Goal: Transaction & Acquisition: Purchase product/service

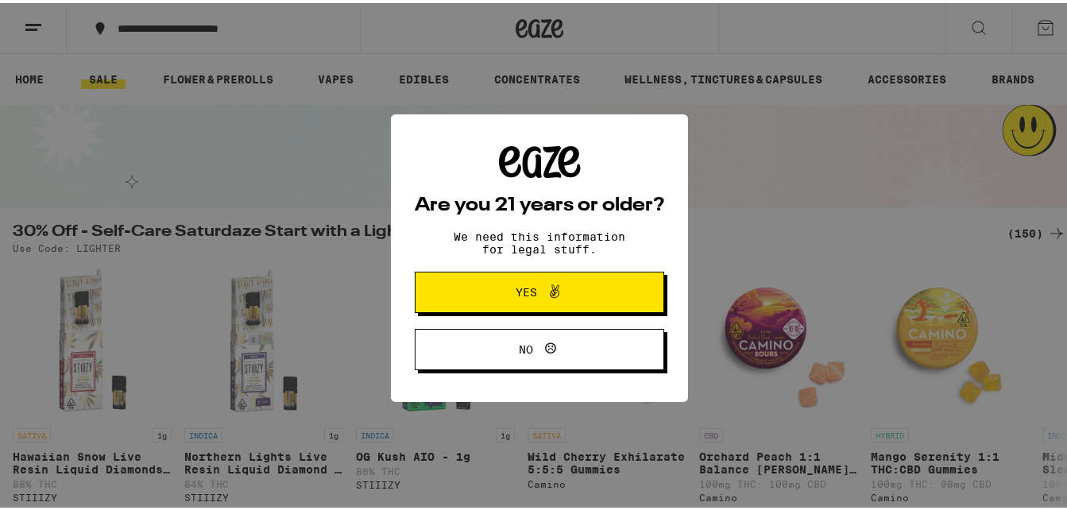
click at [501, 290] on span "Yes" at bounding box center [539, 289] width 121 height 21
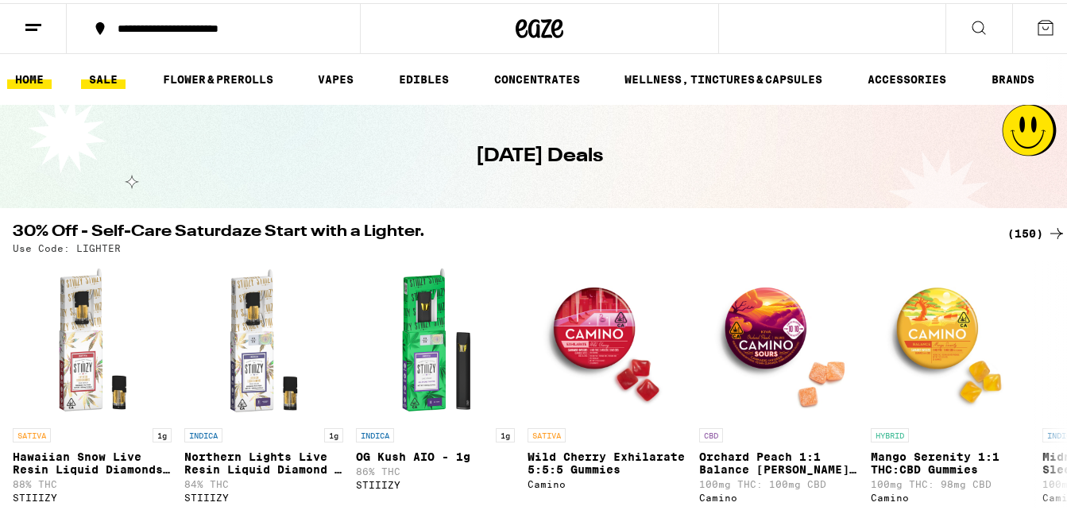
click at [29, 72] on link "HOME" at bounding box center [29, 76] width 45 height 19
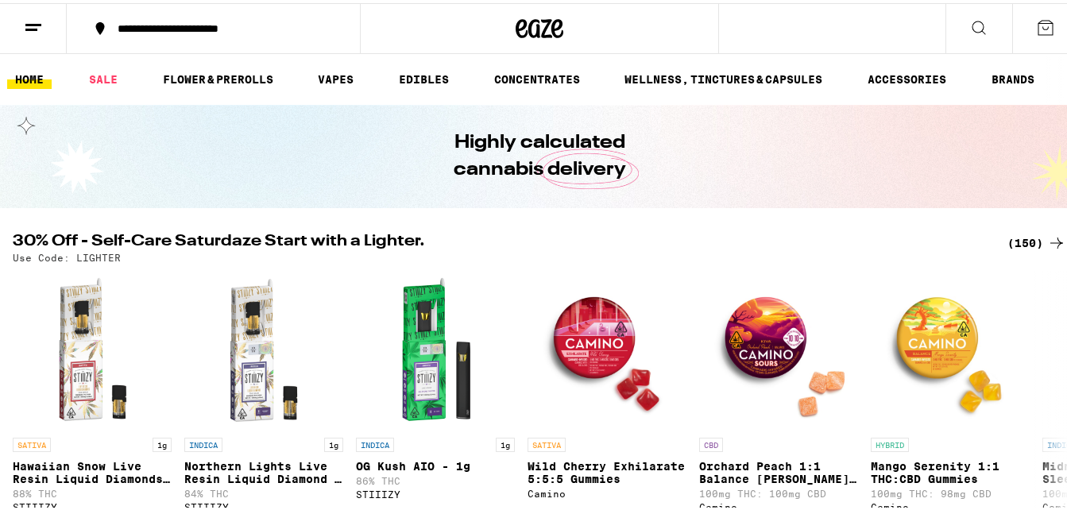
click at [32, 72] on link "HOME" at bounding box center [29, 76] width 45 height 19
click at [251, 23] on div "**********" at bounding box center [221, 25] width 223 height 11
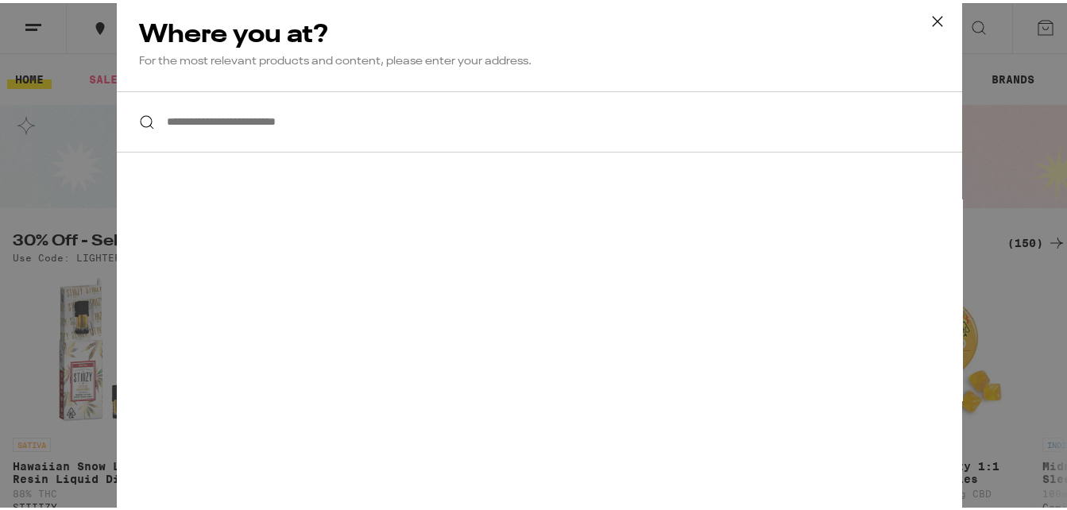
click at [259, 117] on input "**********" at bounding box center [540, 118] width 846 height 61
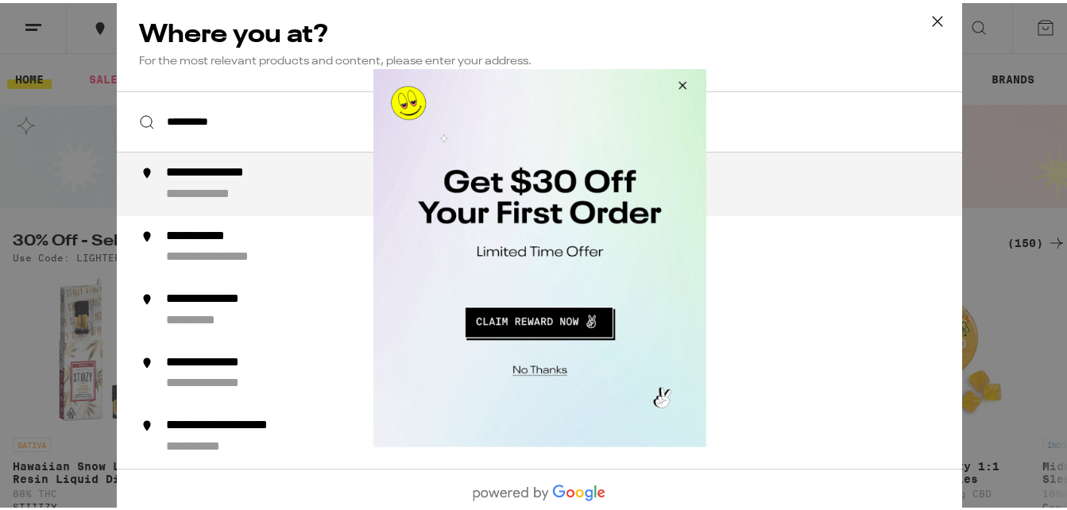
click at [684, 87] on button "Close Modal" at bounding box center [679, 87] width 43 height 38
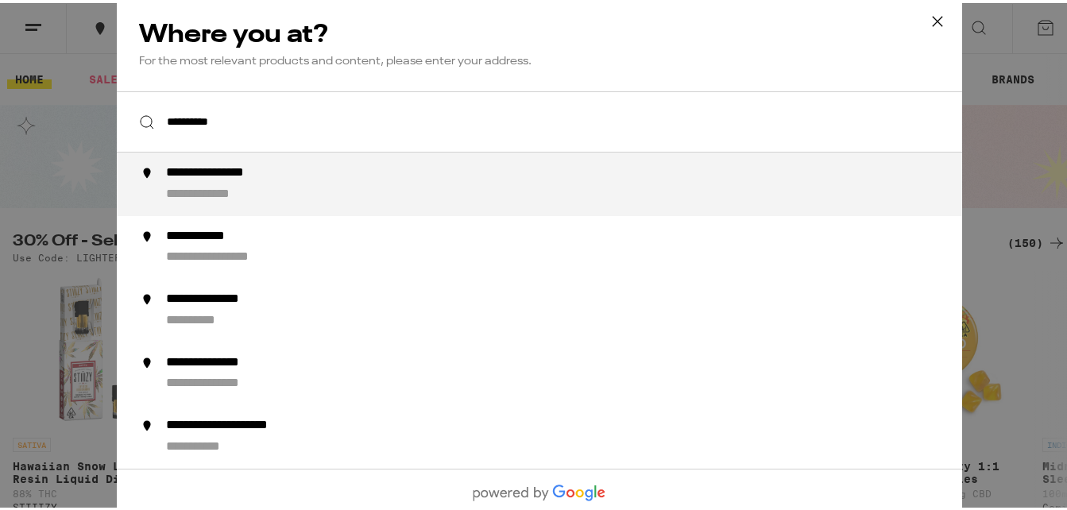
click at [293, 184] on div "**********" at bounding box center [571, 181] width 811 height 38
type input "**********"
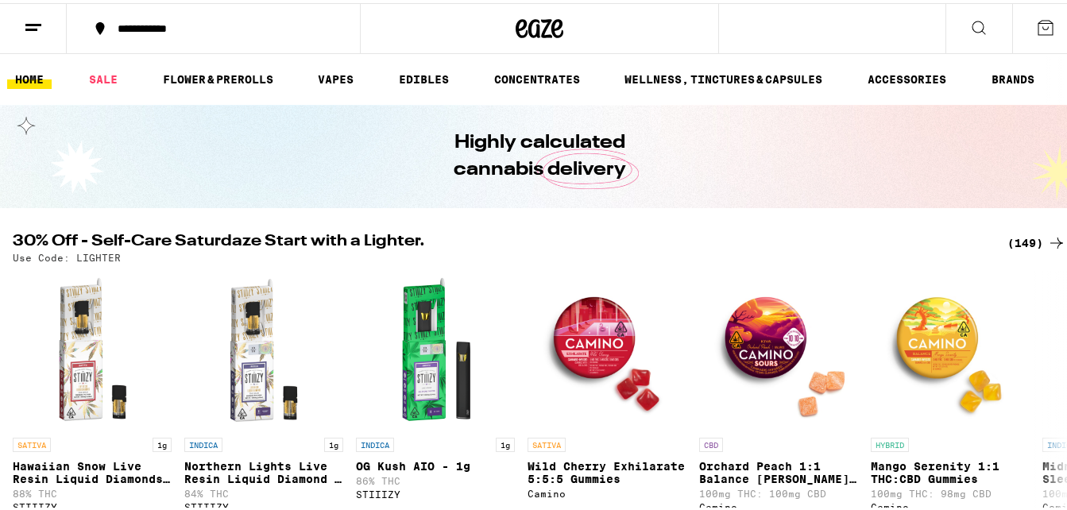
click at [243, 25] on div "**********" at bounding box center [221, 25] width 223 height 11
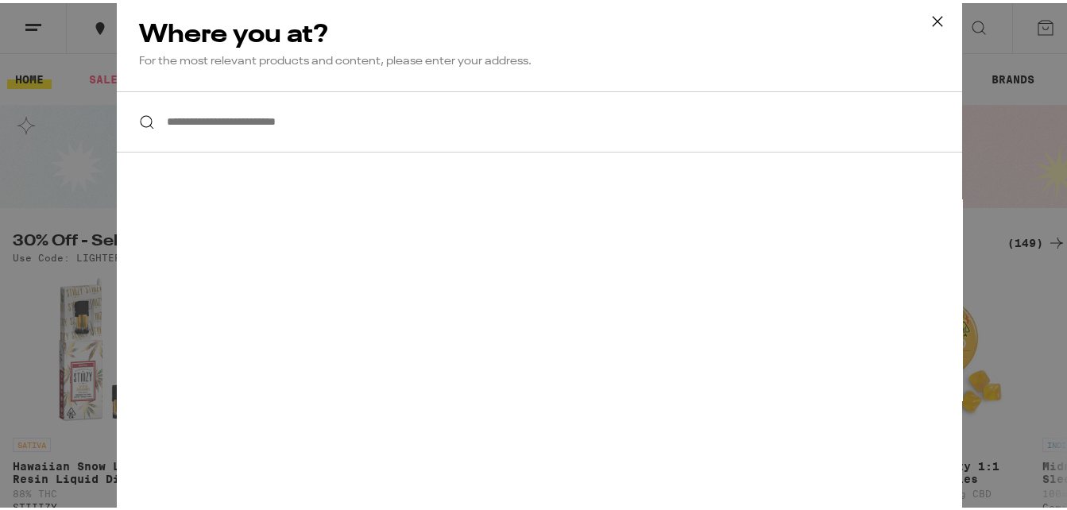
click at [389, 119] on input "**********" at bounding box center [540, 118] width 846 height 61
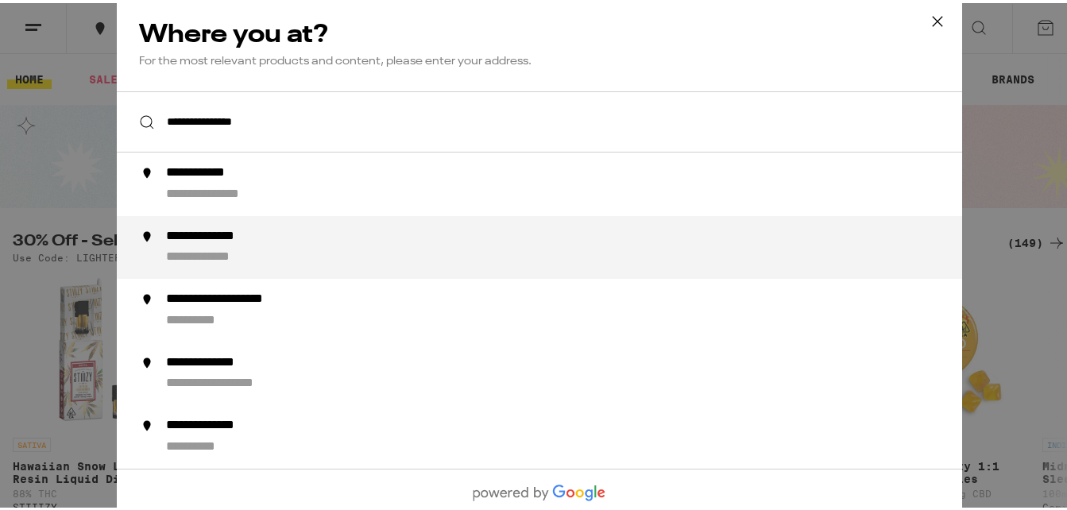
type input "**********"
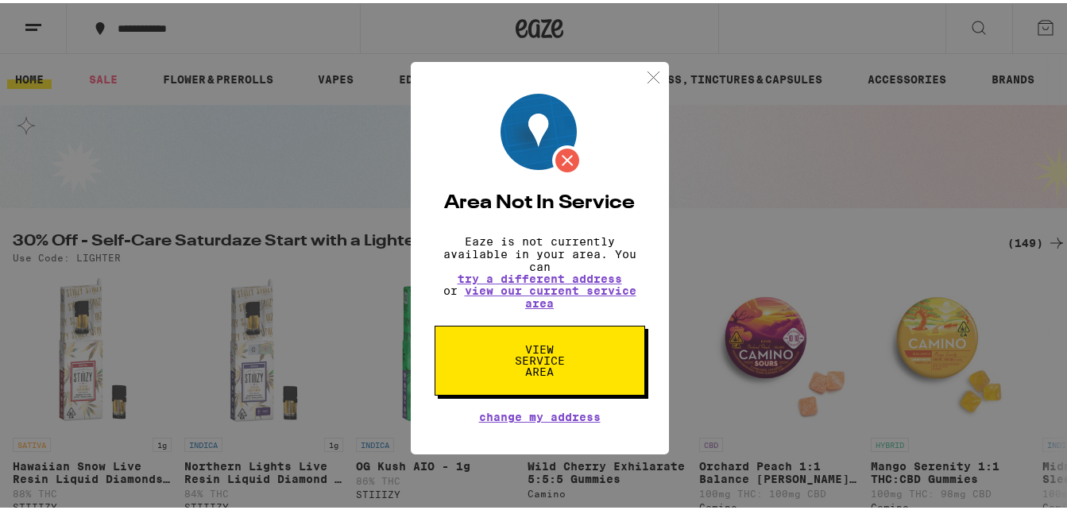
click at [645, 69] on img at bounding box center [654, 74] width 20 height 20
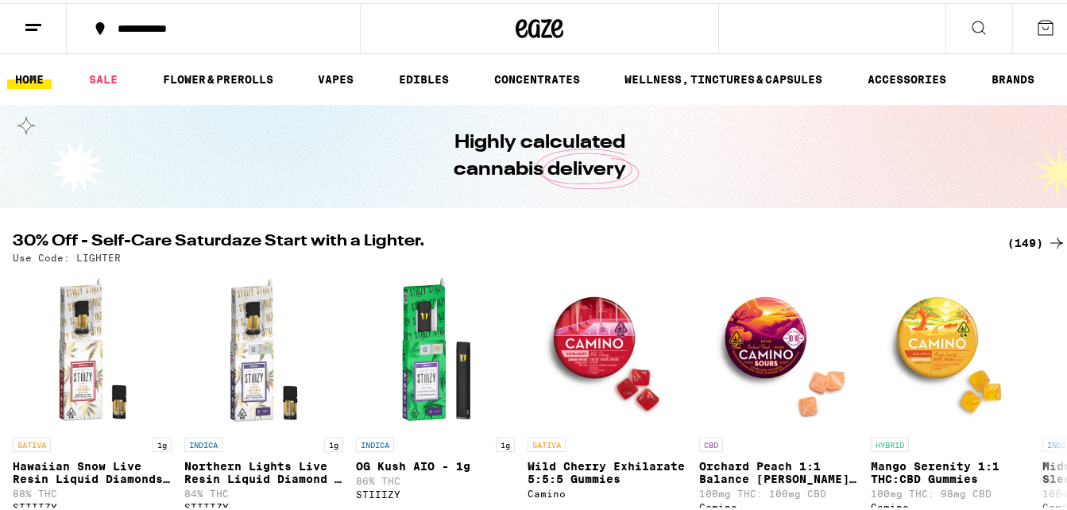
click at [37, 26] on line at bounding box center [31, 26] width 12 height 0
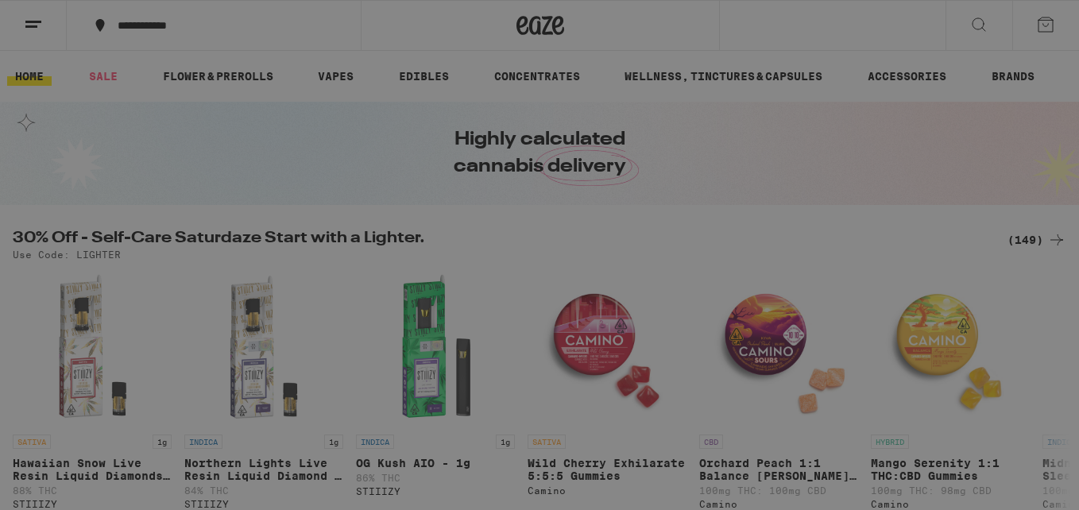
click at [199, 83] on span "Log In" at bounding box center [220, 84] width 43 height 11
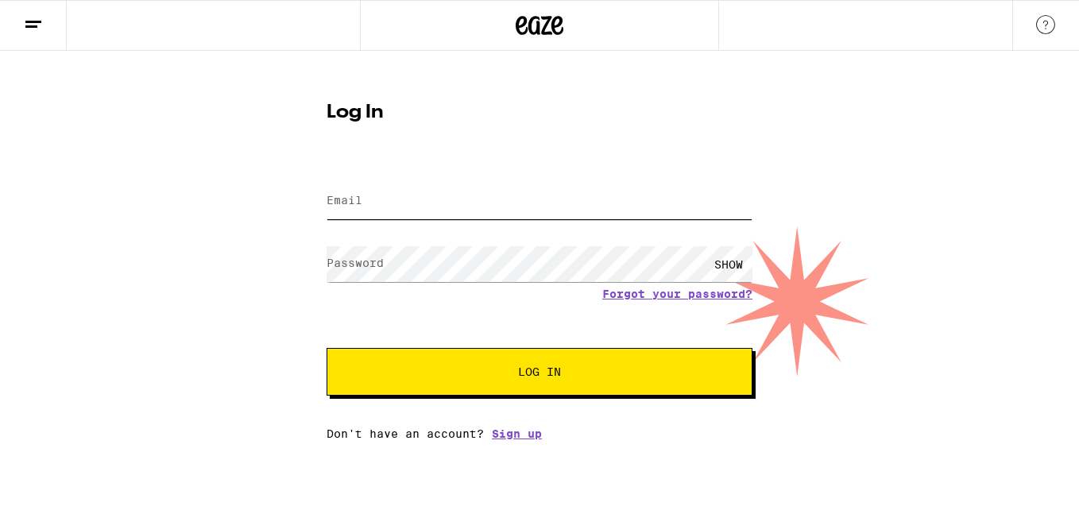
click at [405, 205] on input "Email" at bounding box center [540, 202] width 426 height 36
type input "[EMAIL_ADDRESS][DOMAIN_NAME]"
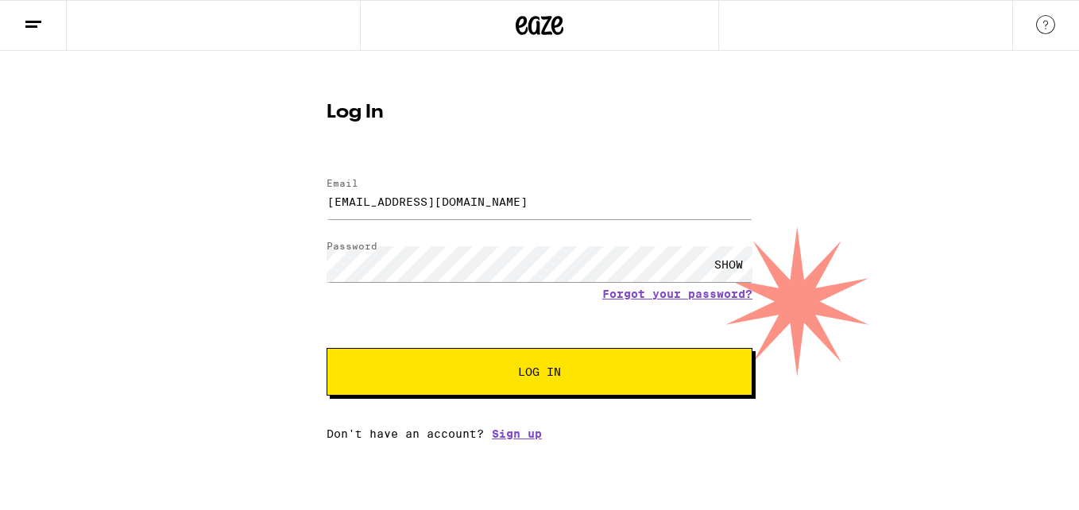
click at [453, 380] on button "Log In" at bounding box center [540, 372] width 426 height 48
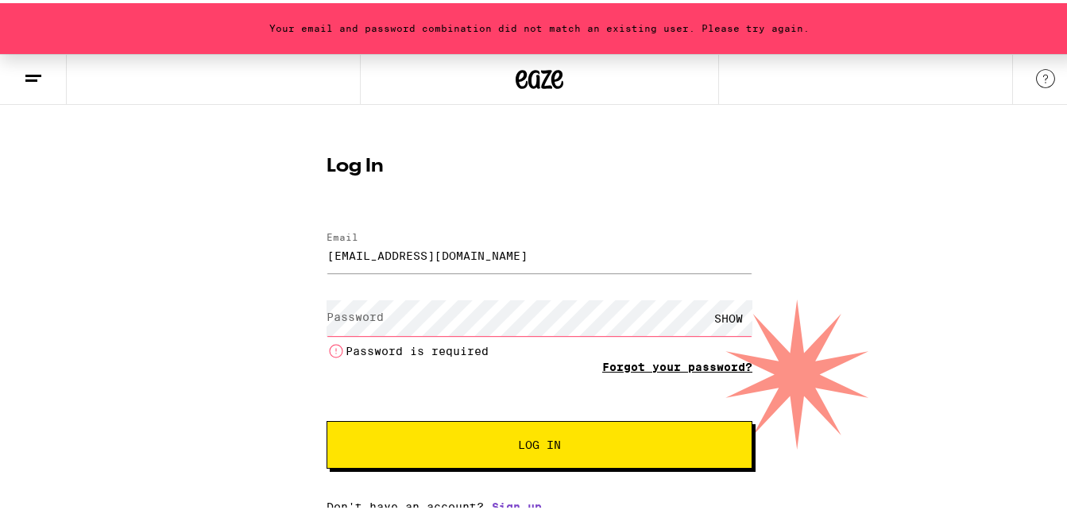
click at [650, 346] on form "Email Email [EMAIL_ADDRESS][DOMAIN_NAME] Password Password SHOW Password is req…" at bounding box center [540, 339] width 426 height 253
click at [653, 363] on link "Forgot your password?" at bounding box center [677, 364] width 150 height 13
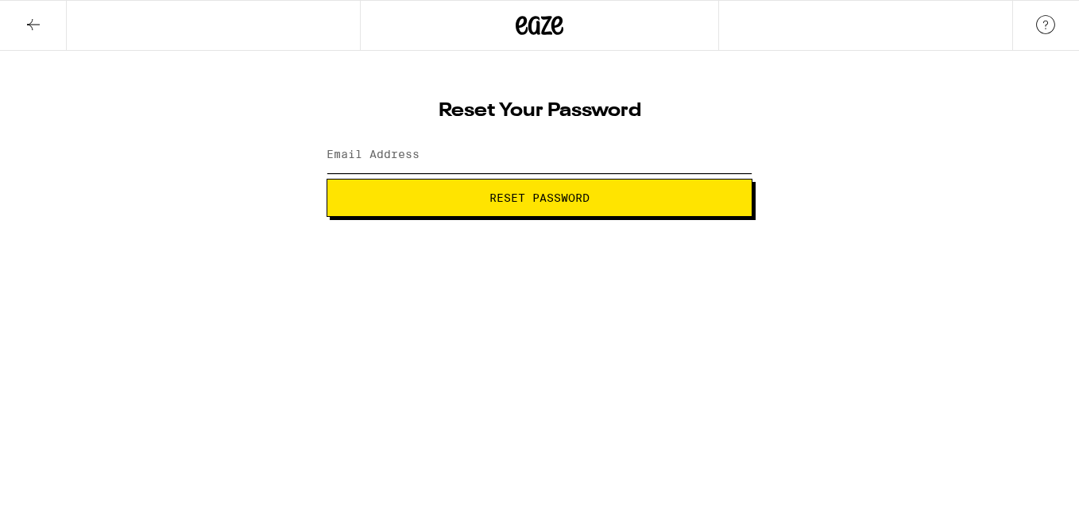
click at [460, 156] on input "Email Address" at bounding box center [540, 155] width 426 height 36
type input "[EMAIL_ADDRESS][DOMAIN_NAME]"
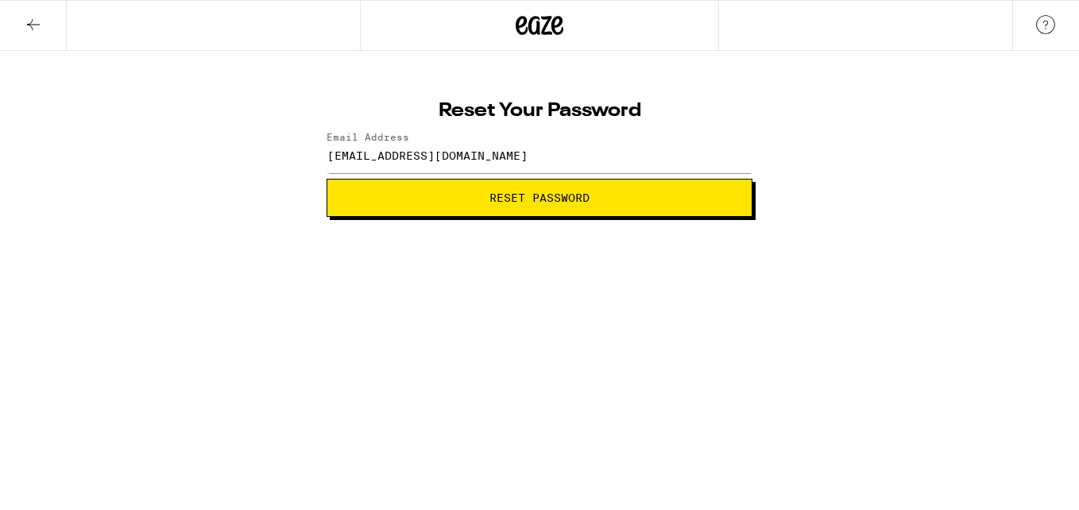
click at [488, 195] on span "Reset Password" at bounding box center [539, 197] width 399 height 11
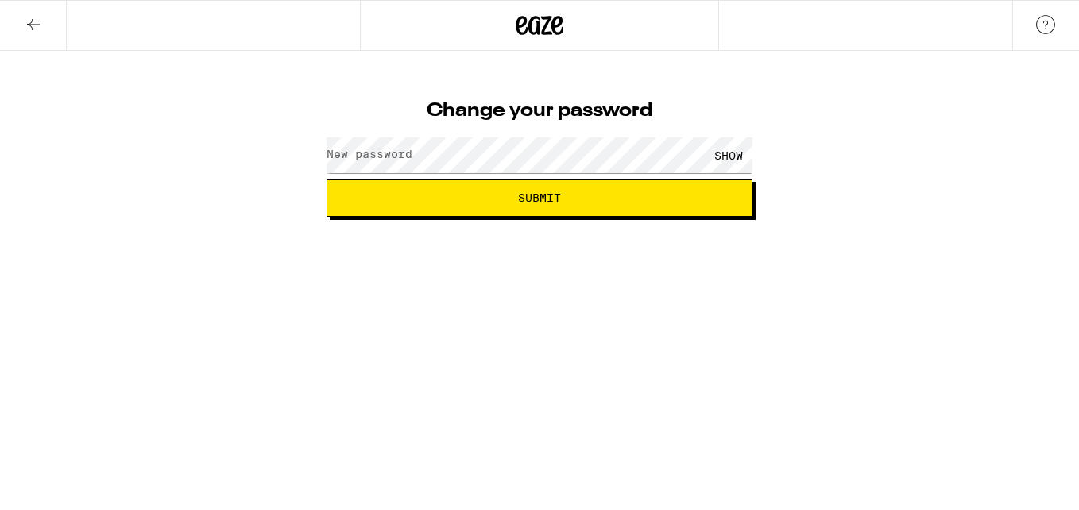
click at [383, 153] on label "New password" at bounding box center [370, 154] width 86 height 13
click at [294, 217] on html "Change your password New password SHOW Submit" at bounding box center [539, 108] width 1079 height 217
click at [415, 201] on span "Submit" at bounding box center [539, 197] width 399 height 11
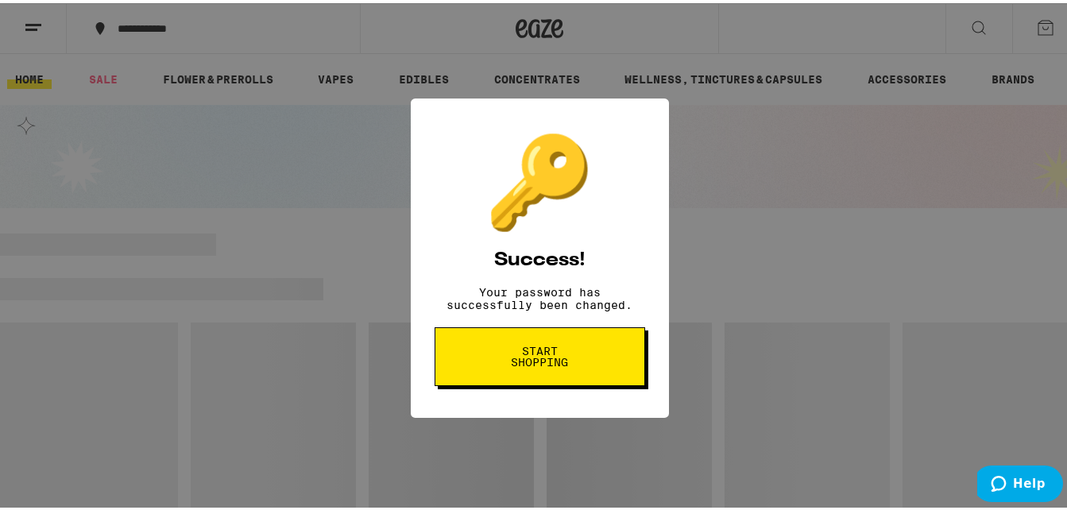
click at [583, 366] on button "Start shopping" at bounding box center [540, 353] width 211 height 59
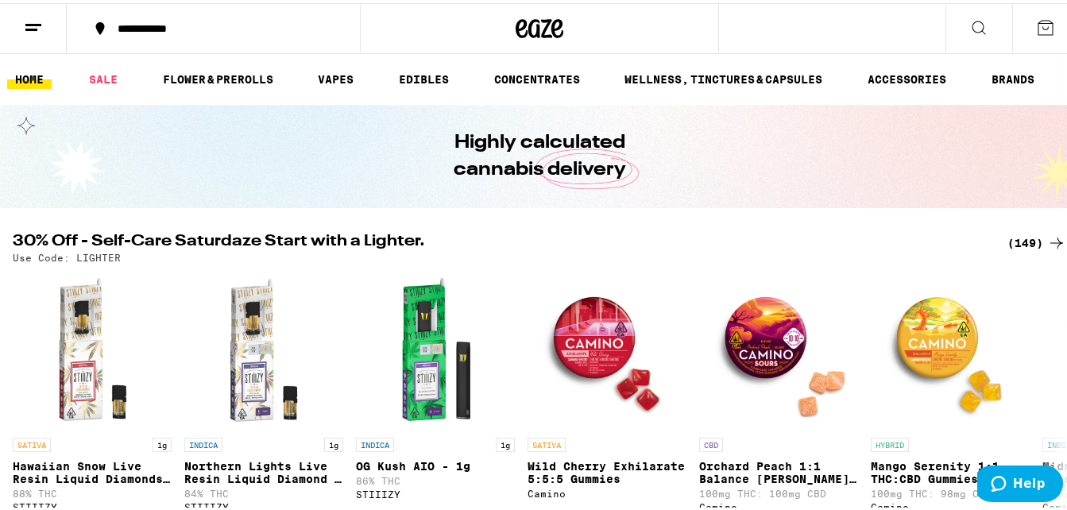
click at [32, 21] on line at bounding box center [33, 21] width 16 height 0
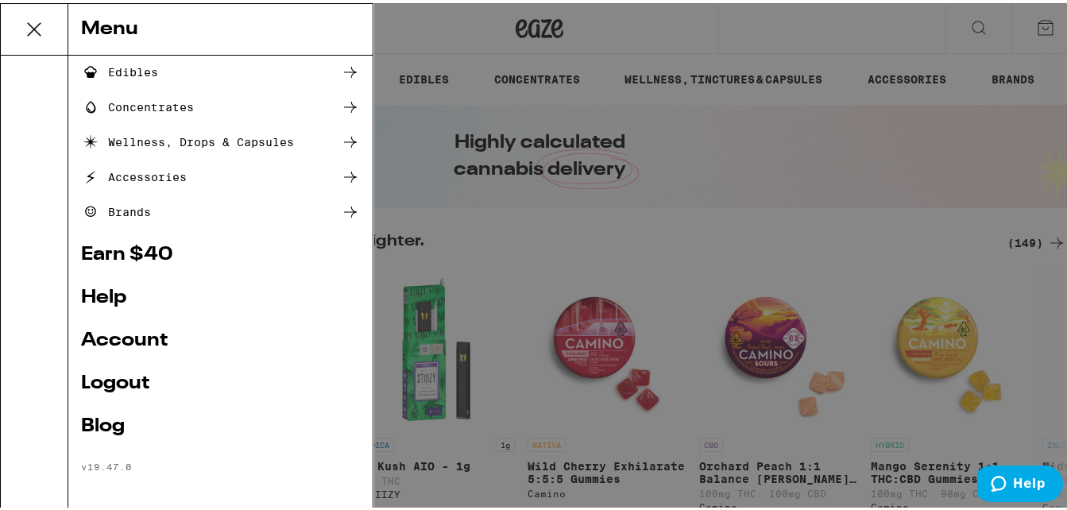
click at [33, 20] on icon at bounding box center [34, 26] width 32 height 32
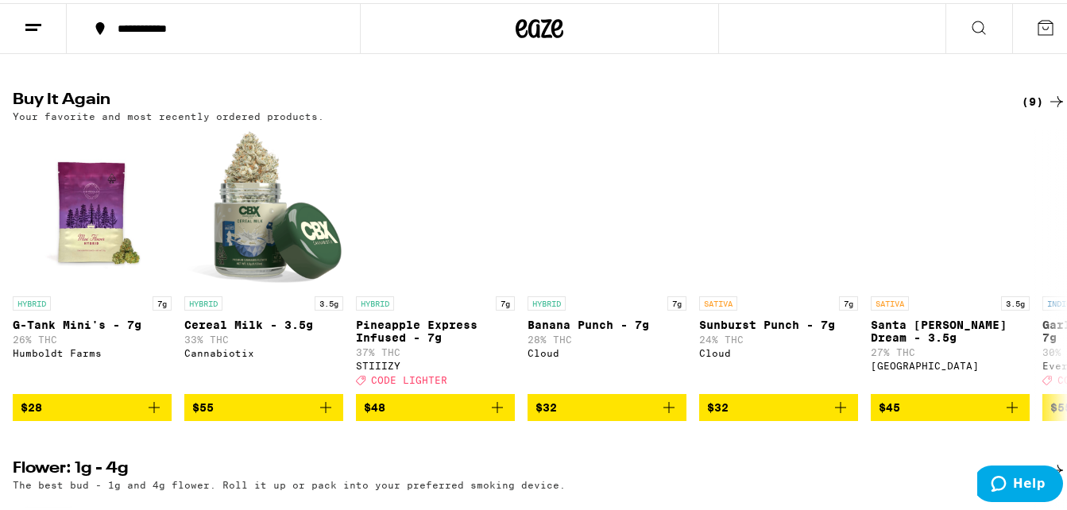
scroll to position [556, 0]
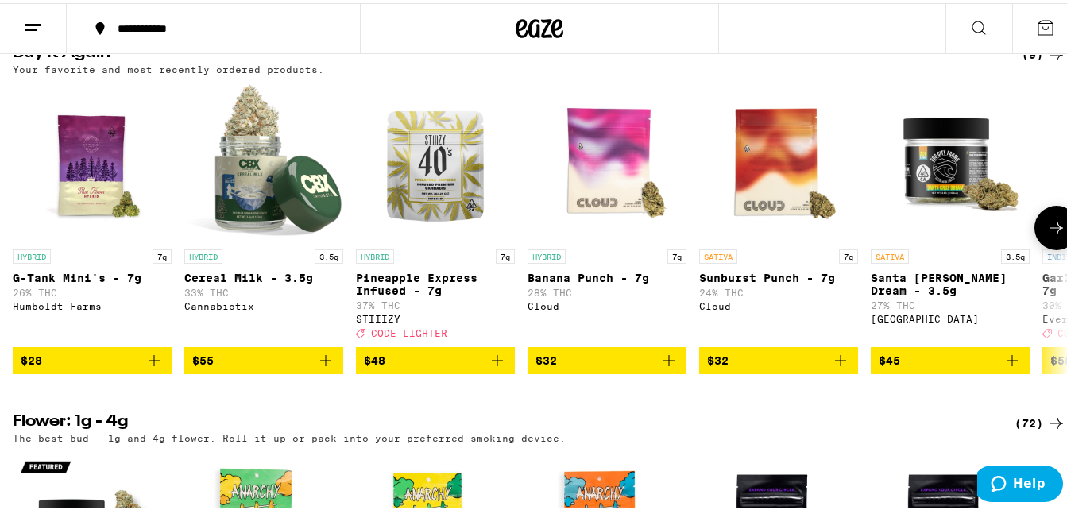
click at [435, 367] on span "$48" at bounding box center [435, 357] width 143 height 19
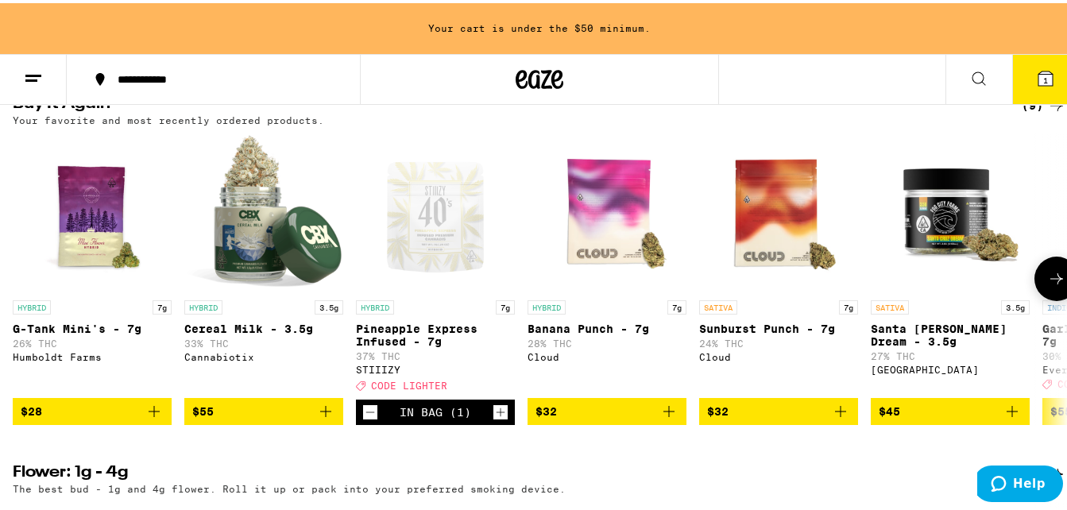
scroll to position [607, 0]
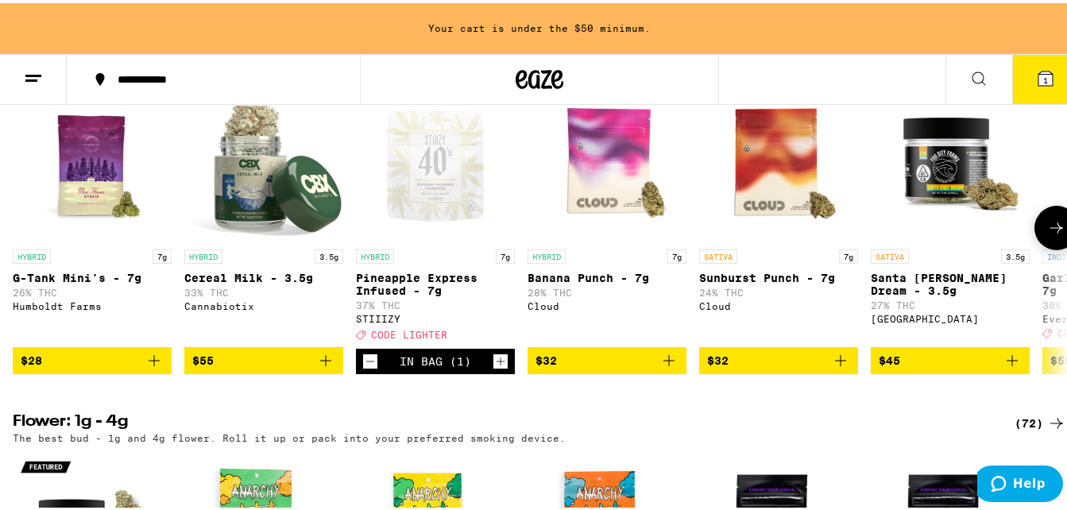
click at [600, 367] on span "$32" at bounding box center [607, 357] width 143 height 19
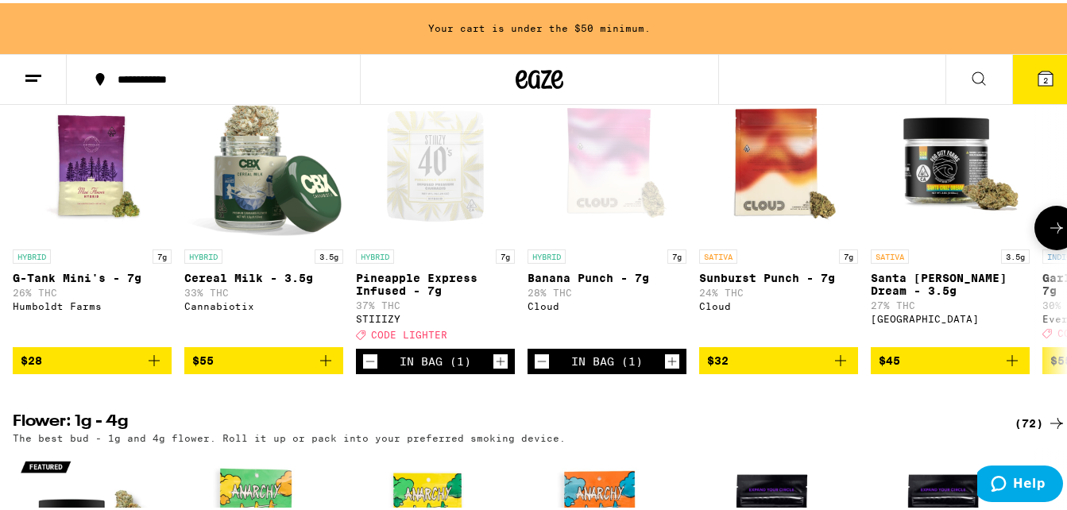
scroll to position [556, 0]
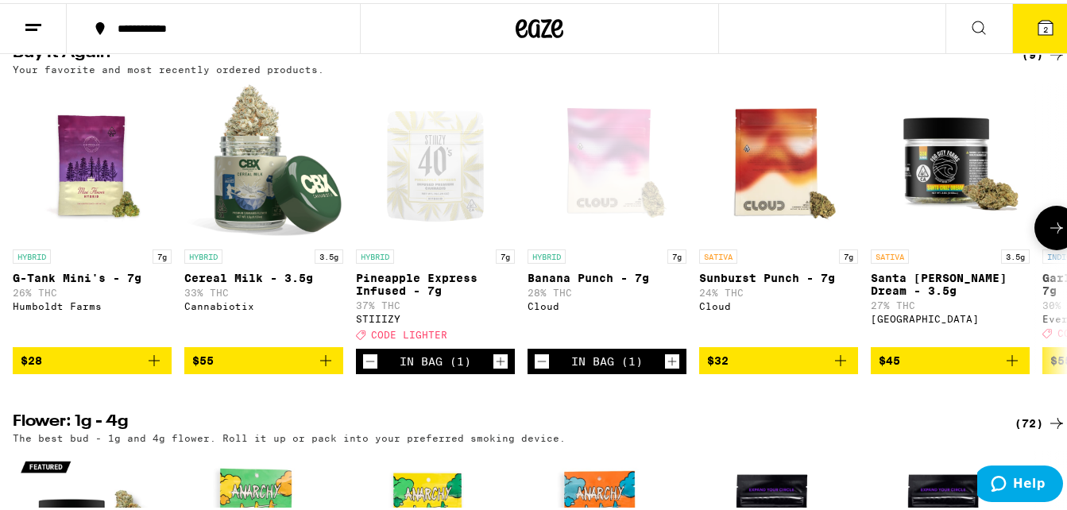
click at [1051, 230] on icon at bounding box center [1057, 224] width 13 height 11
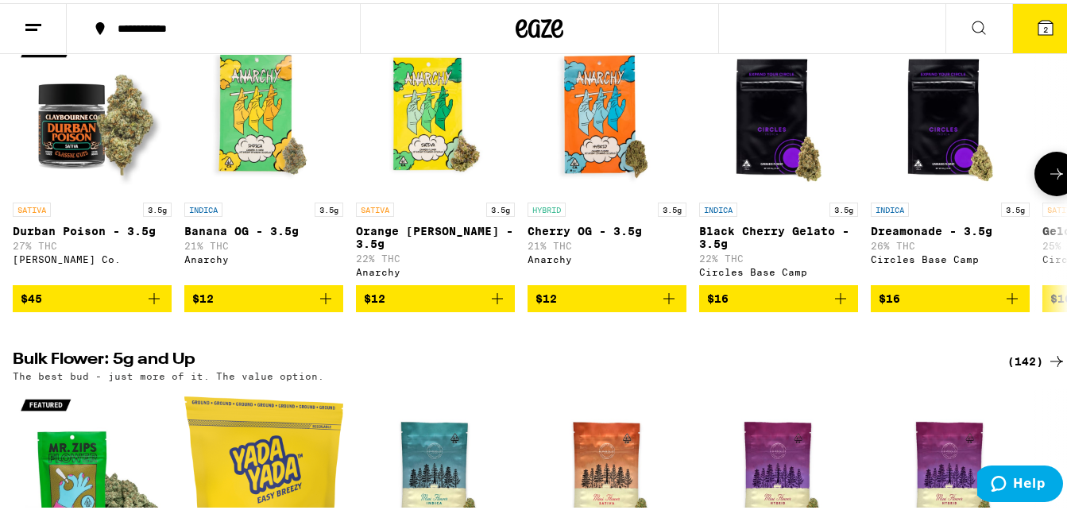
scroll to position [954, 0]
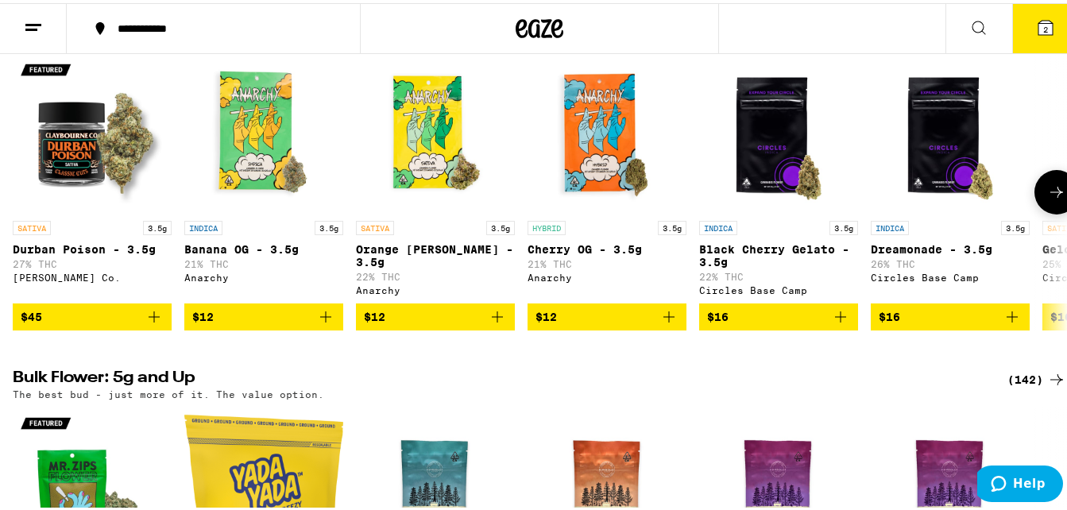
click at [1047, 199] on icon at bounding box center [1056, 189] width 19 height 19
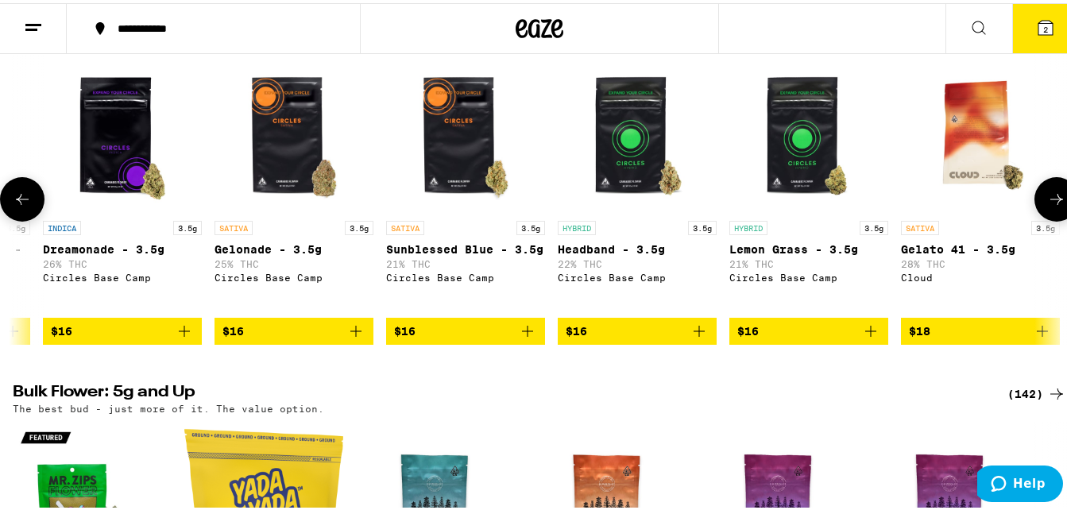
scroll to position [0, 869]
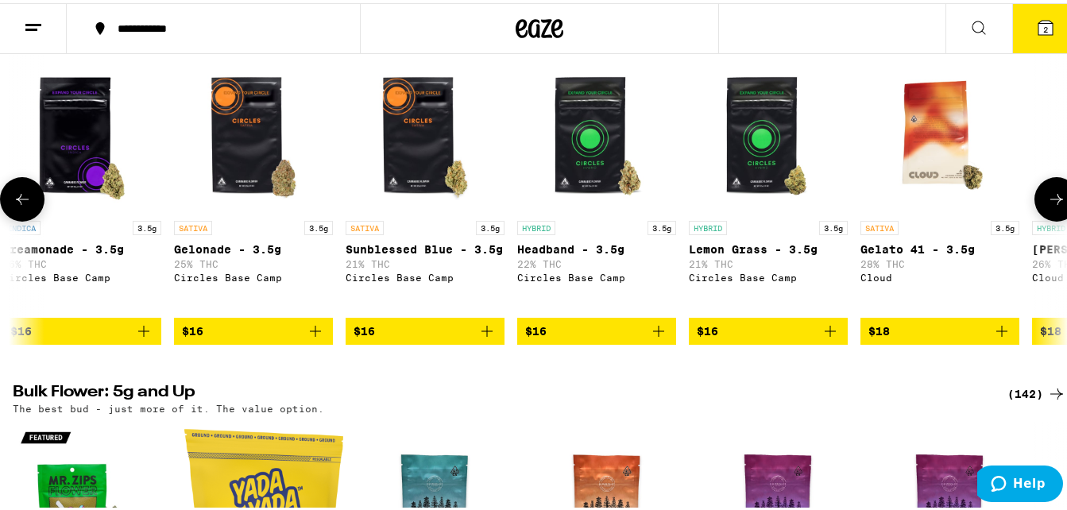
click at [1047, 206] on icon at bounding box center [1056, 196] width 19 height 19
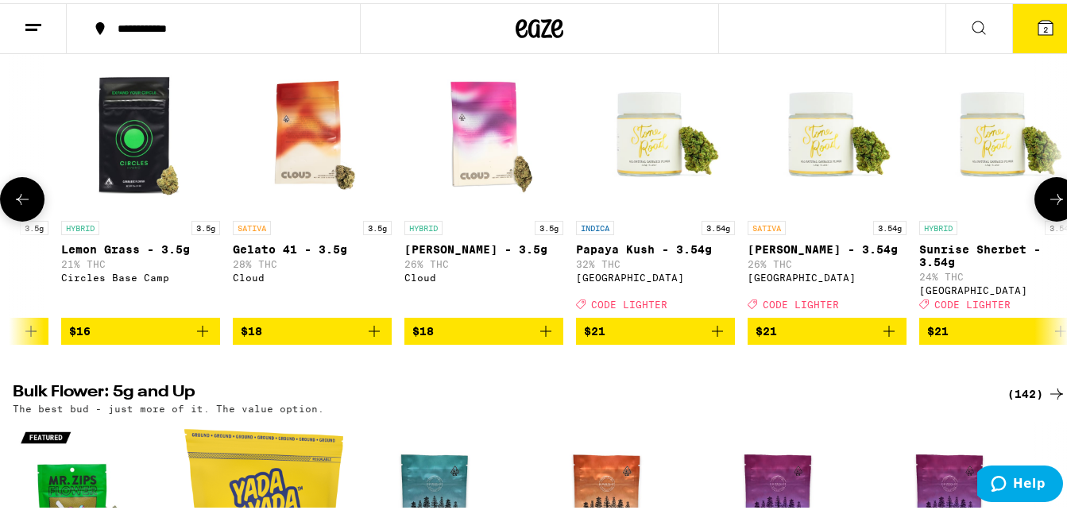
scroll to position [0, 1737]
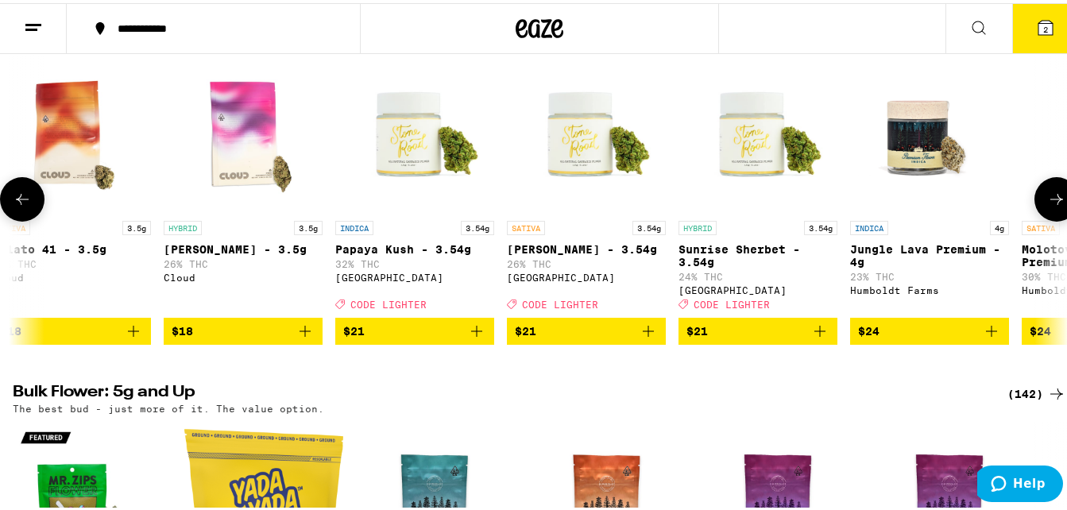
click at [1047, 206] on icon at bounding box center [1056, 196] width 19 height 19
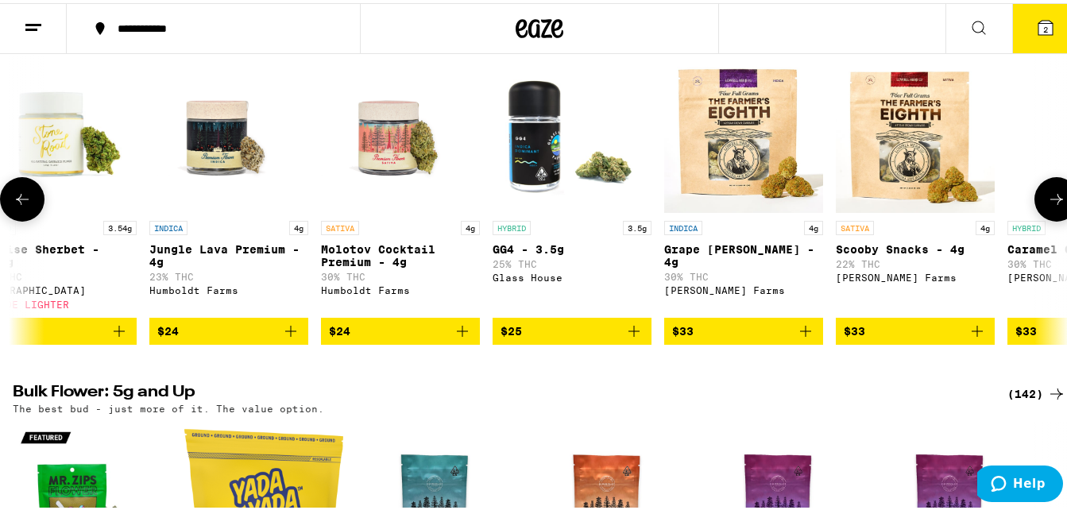
scroll to position [0, 2606]
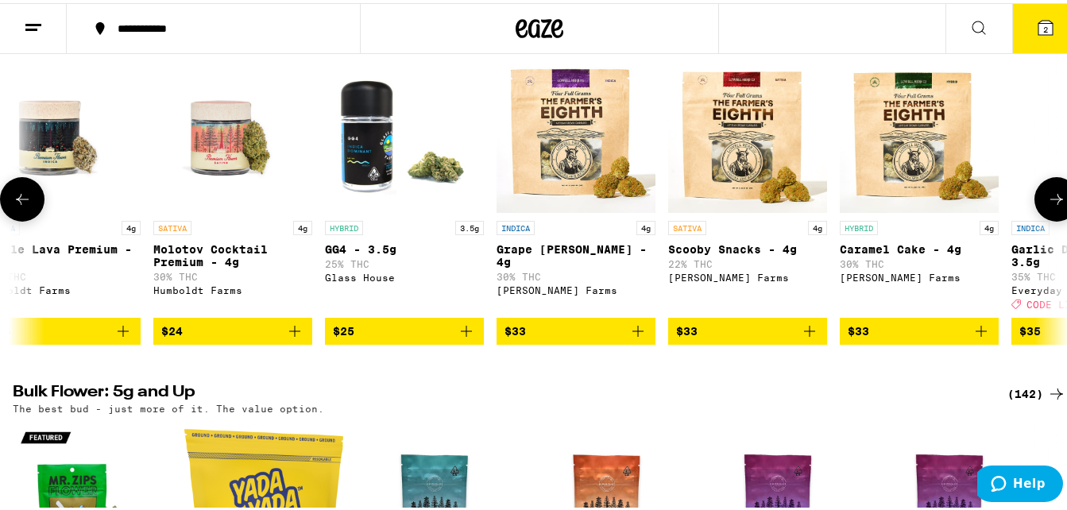
click at [1047, 206] on icon at bounding box center [1056, 196] width 19 height 19
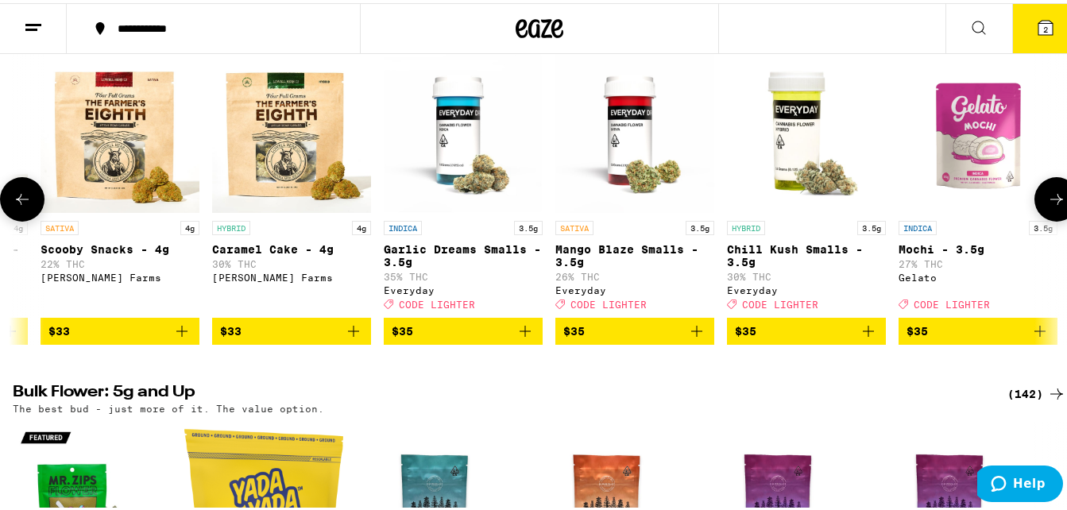
scroll to position [0, 3474]
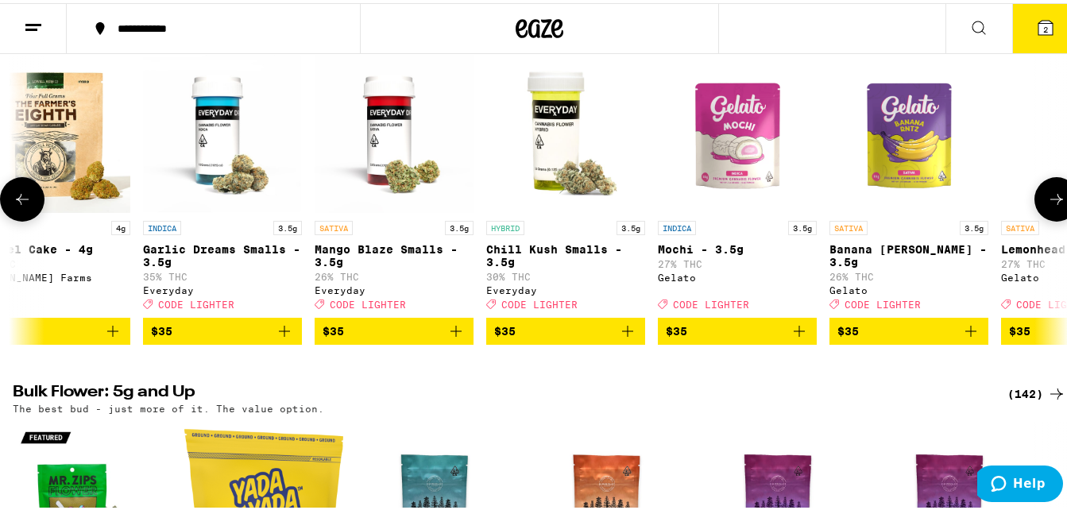
click at [1047, 206] on icon at bounding box center [1056, 196] width 19 height 19
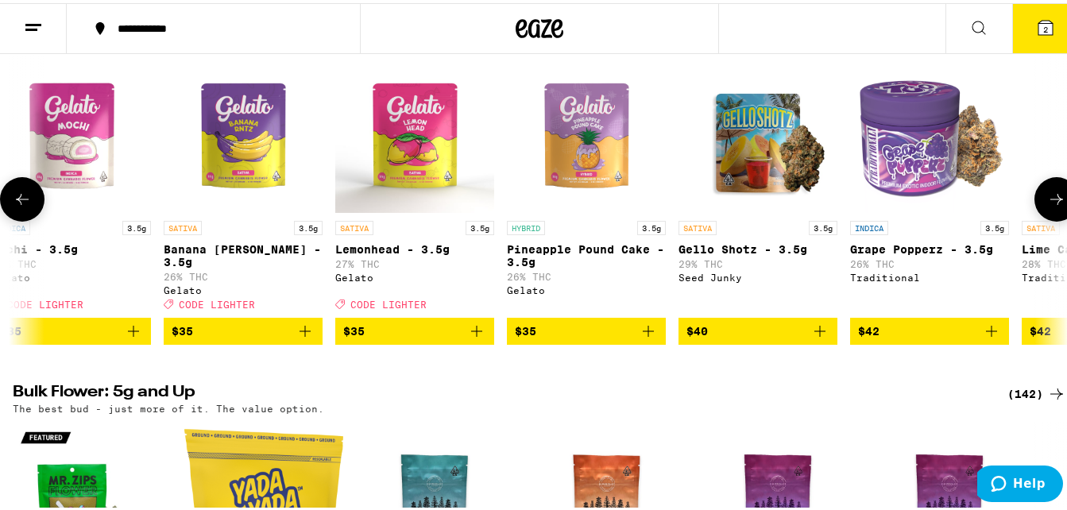
scroll to position [0, 4343]
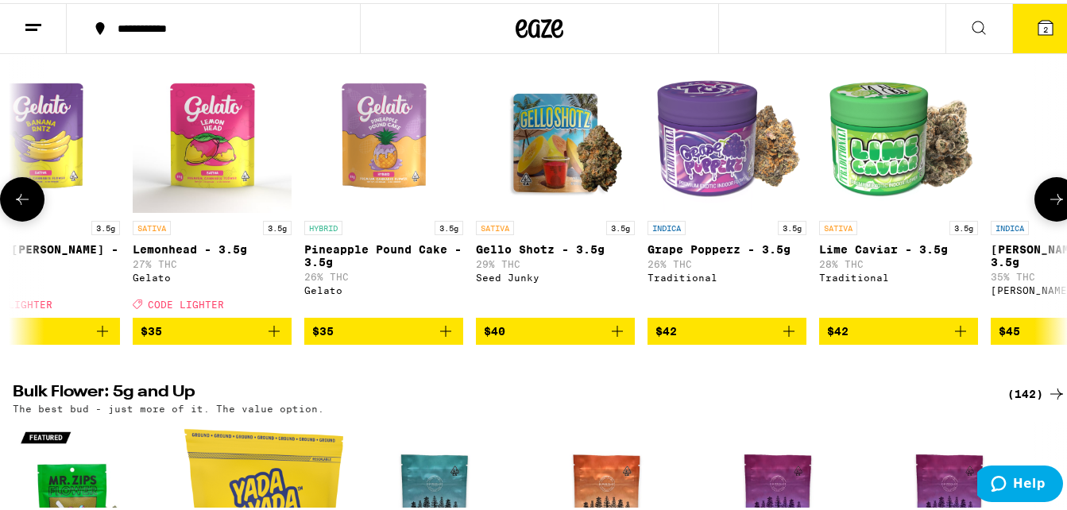
click at [211, 338] on span "$35" at bounding box center [212, 328] width 143 height 19
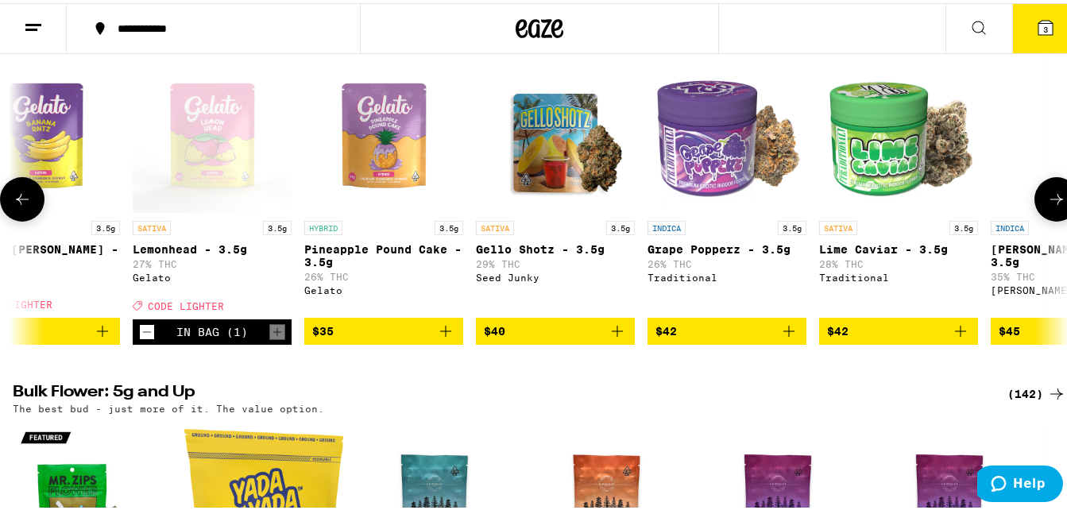
click at [1051, 206] on icon at bounding box center [1056, 196] width 19 height 19
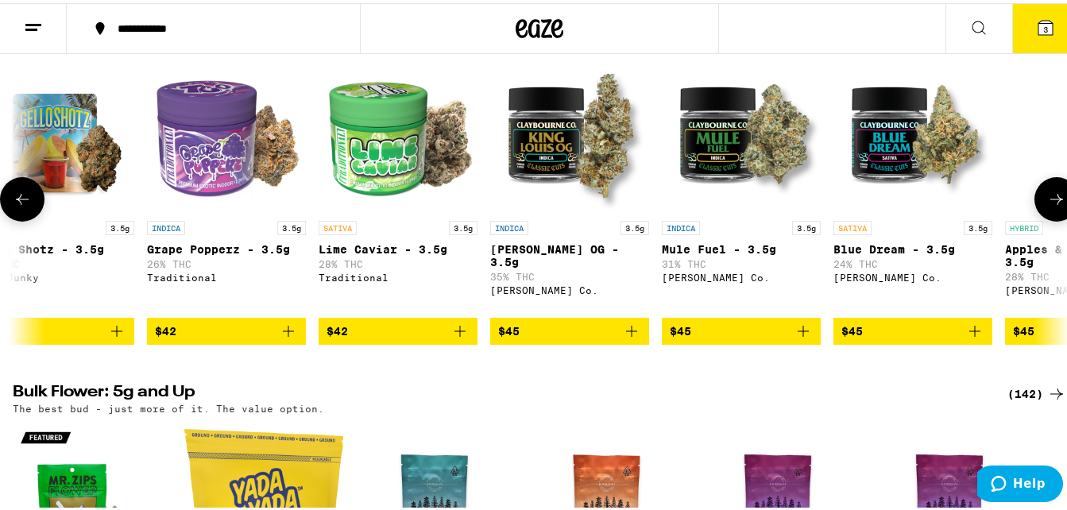
scroll to position [0, 5212]
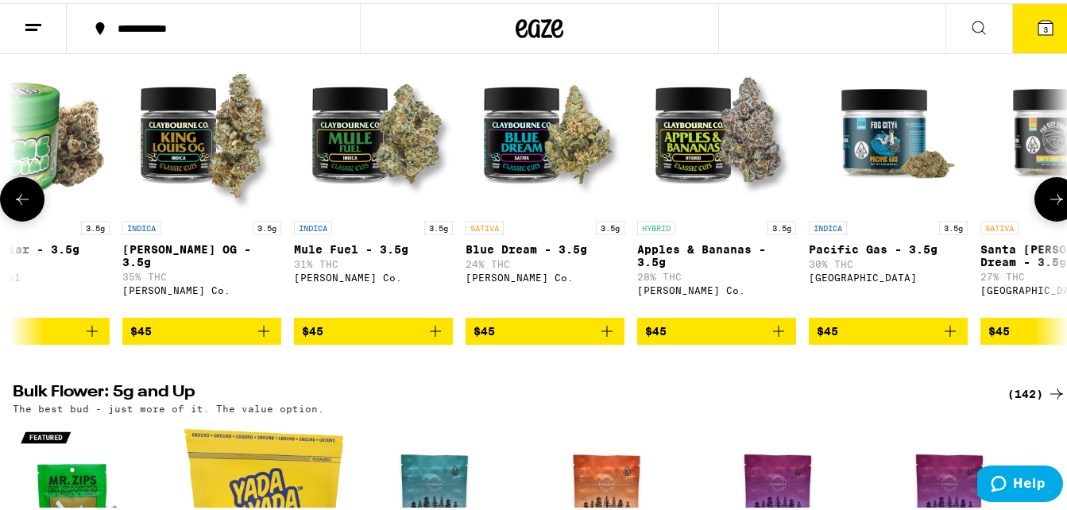
click at [1051, 206] on icon at bounding box center [1056, 196] width 19 height 19
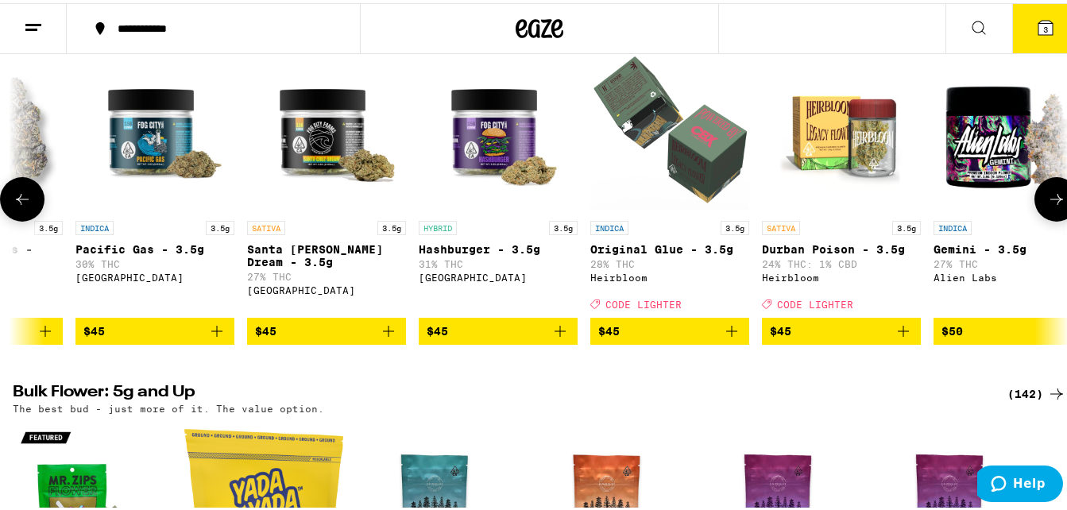
scroll to position [0, 6080]
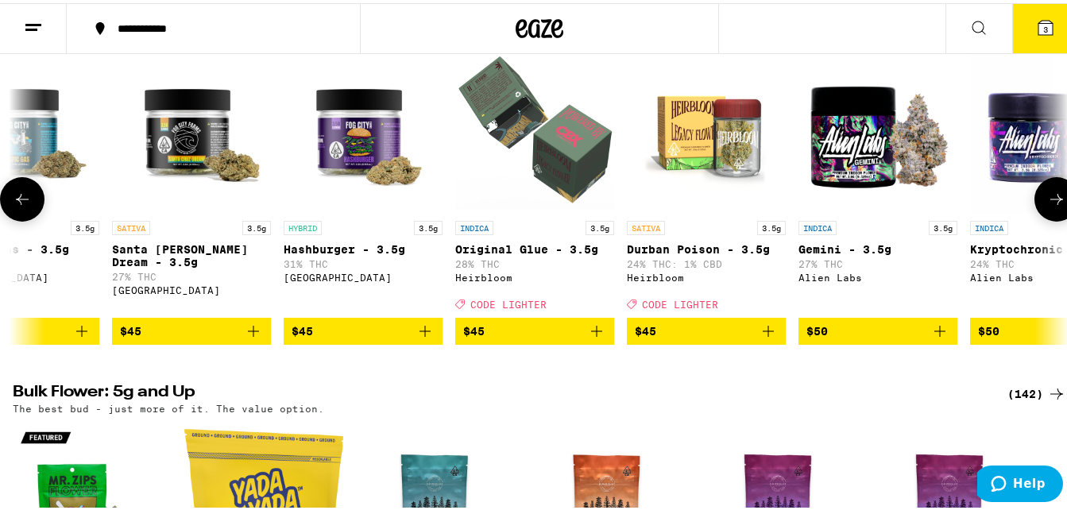
click at [505, 338] on span "$45" at bounding box center [534, 328] width 143 height 19
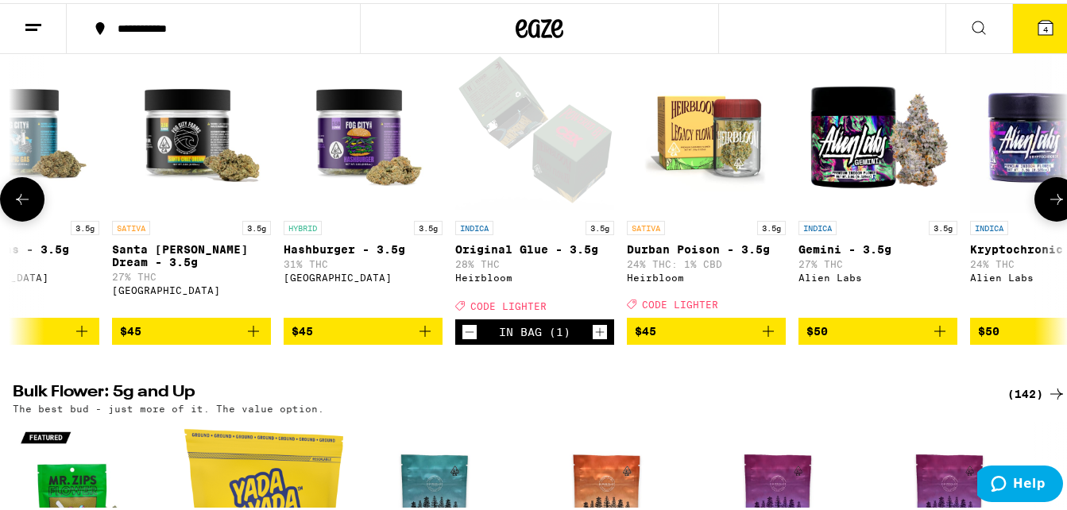
click at [711, 338] on span "$45" at bounding box center [706, 328] width 143 height 19
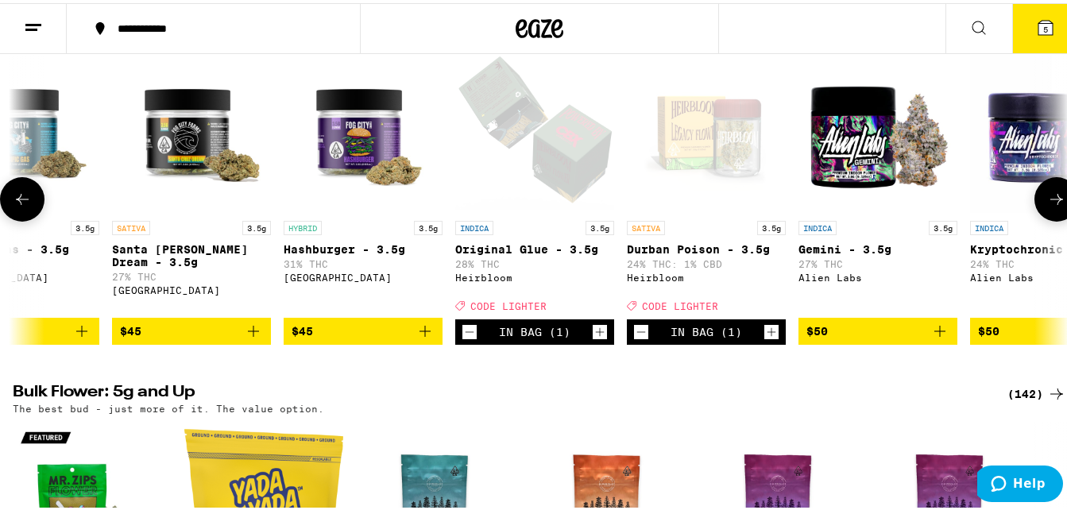
click at [1051, 202] on icon at bounding box center [1057, 196] width 13 height 11
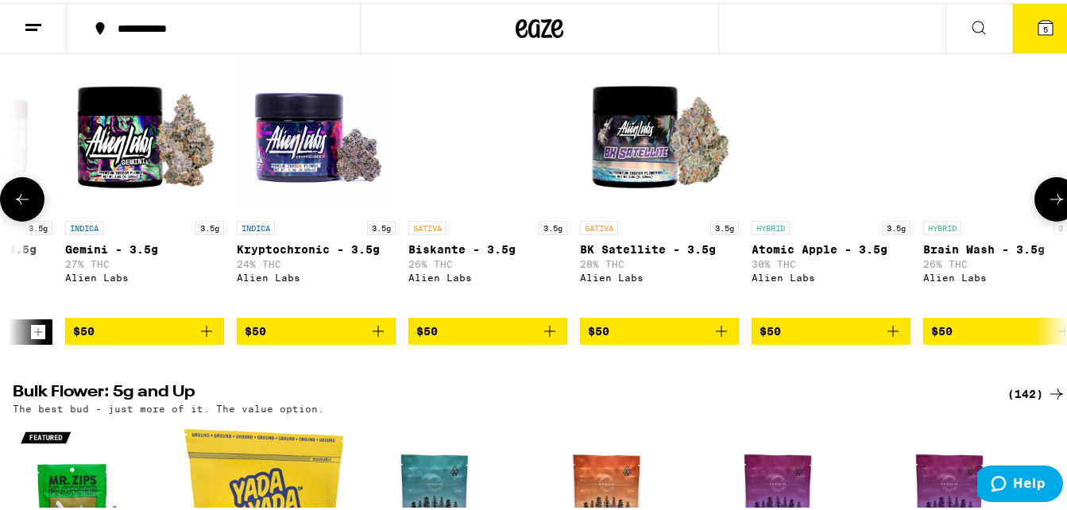
scroll to position [0, 6949]
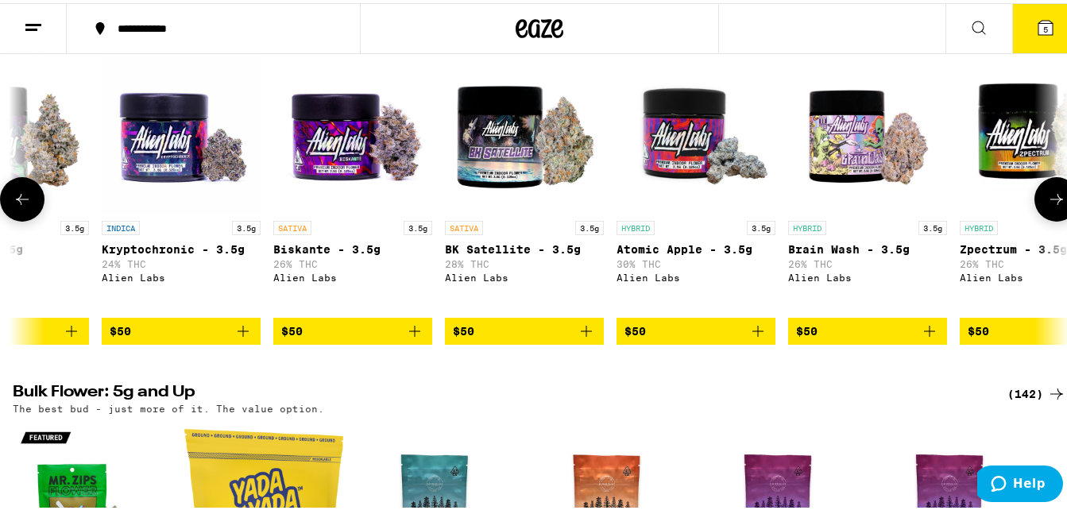
click at [1047, 206] on icon at bounding box center [1056, 196] width 19 height 19
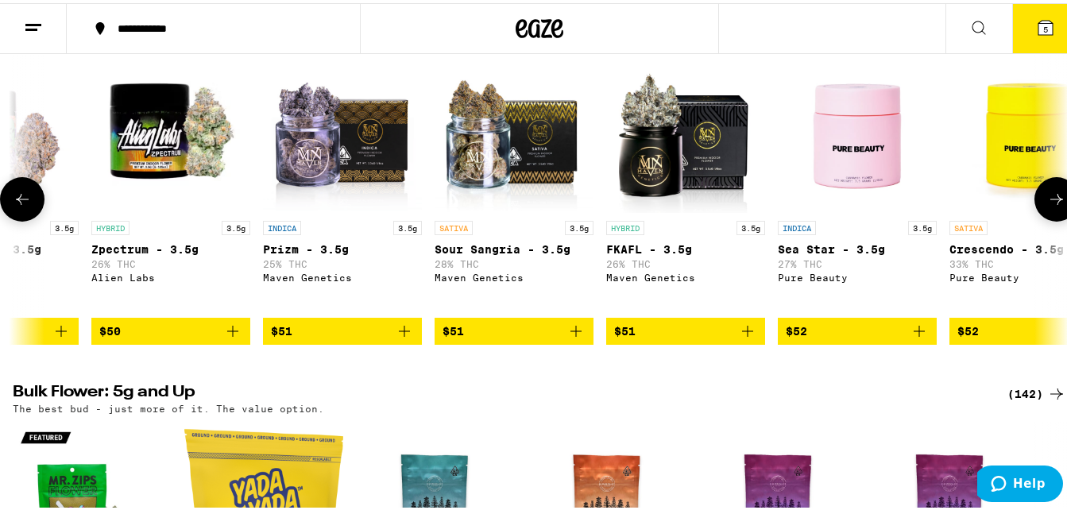
click at [1047, 206] on icon at bounding box center [1056, 196] width 19 height 19
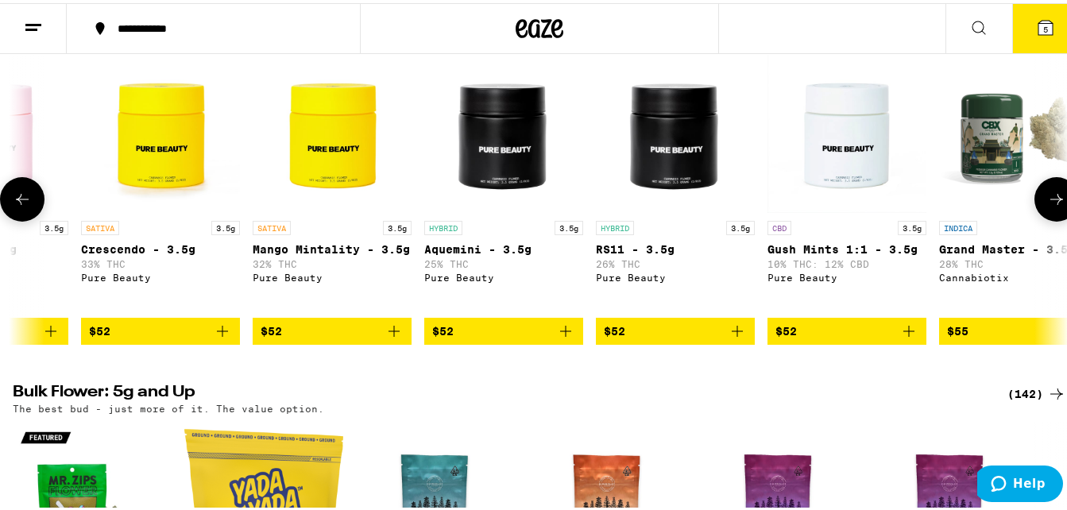
click at [1047, 206] on icon at bounding box center [1056, 196] width 19 height 19
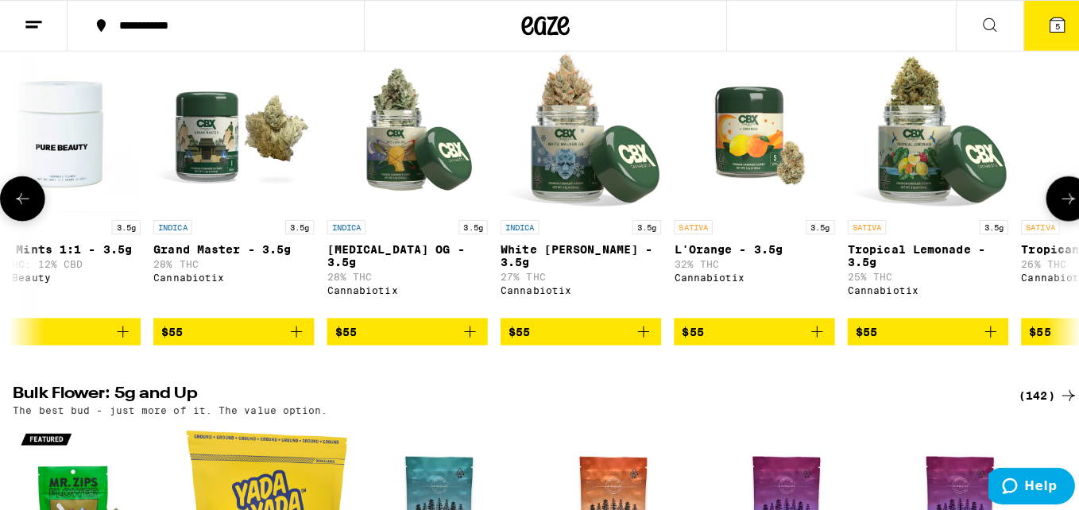
scroll to position [0, 9555]
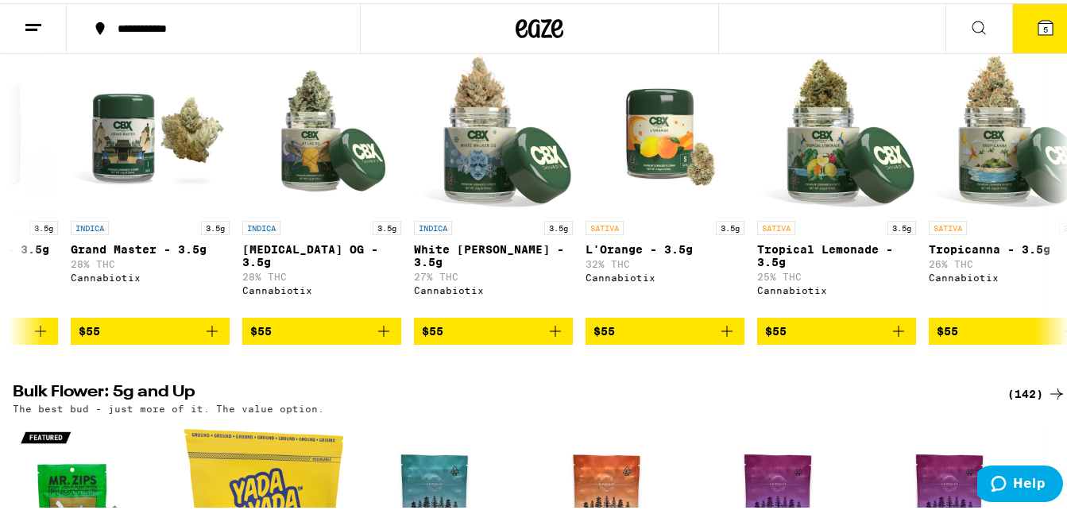
click at [1041, 23] on icon at bounding box center [1046, 24] width 14 height 14
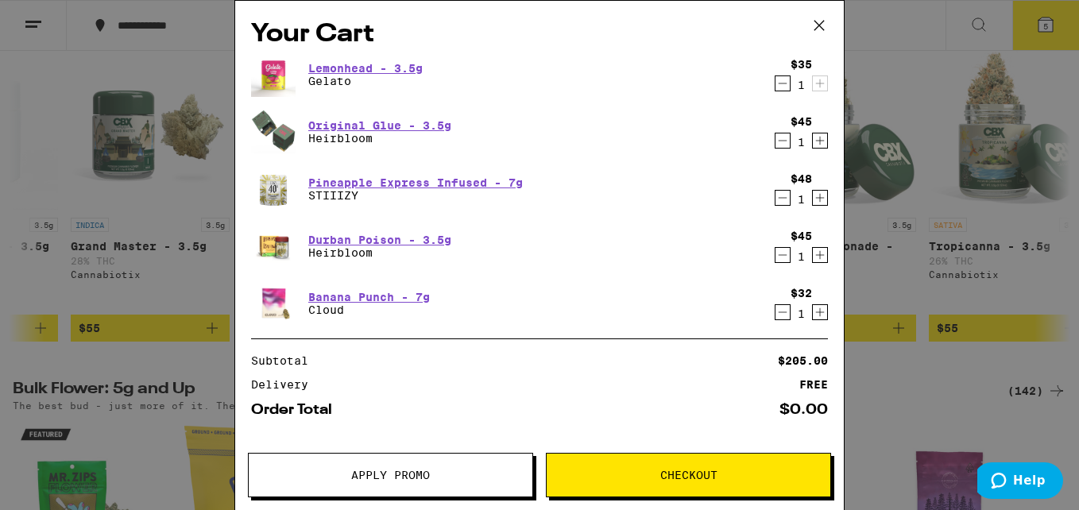
scroll to position [0, 491]
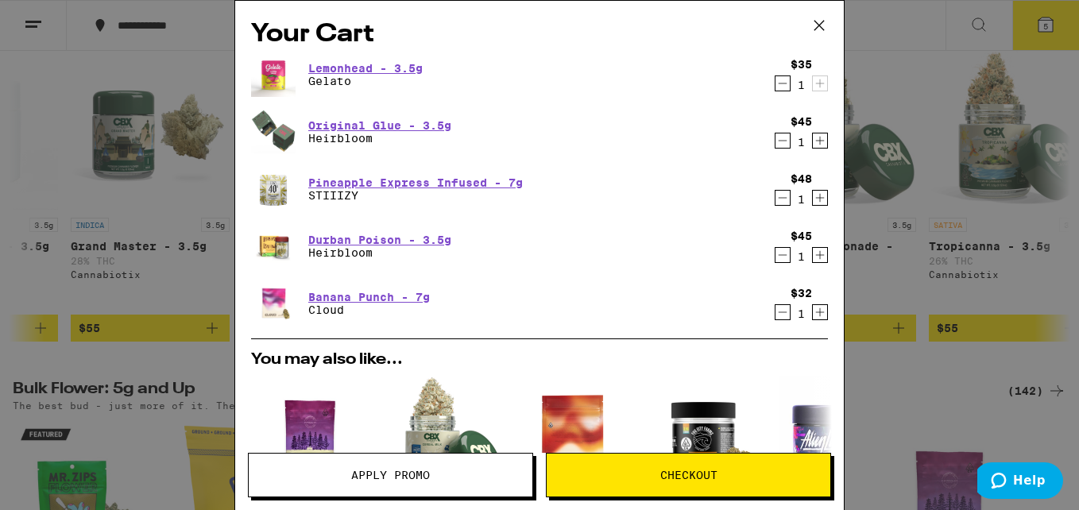
click at [776, 254] on icon "Decrement" at bounding box center [783, 255] width 14 height 19
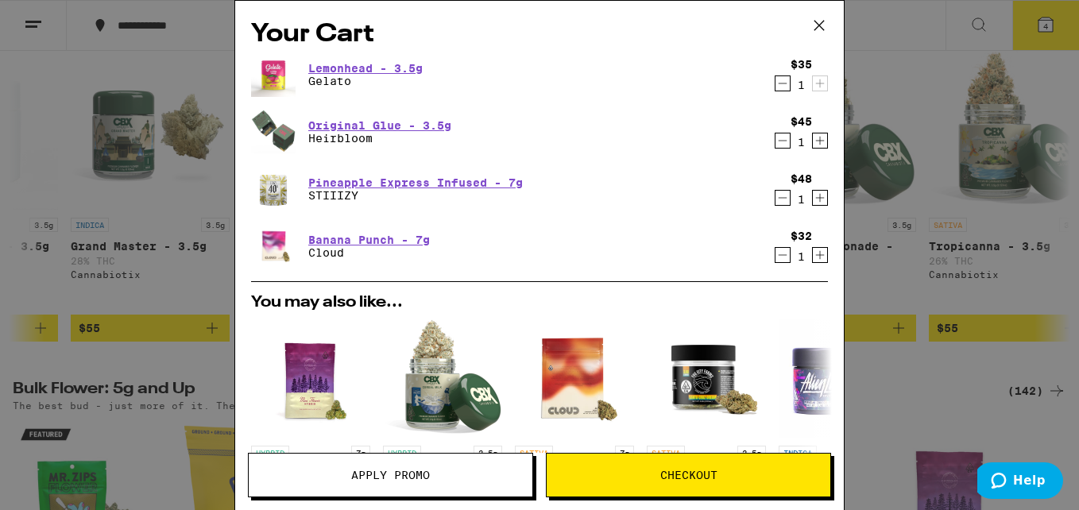
click at [776, 79] on icon "Decrement" at bounding box center [783, 83] width 14 height 19
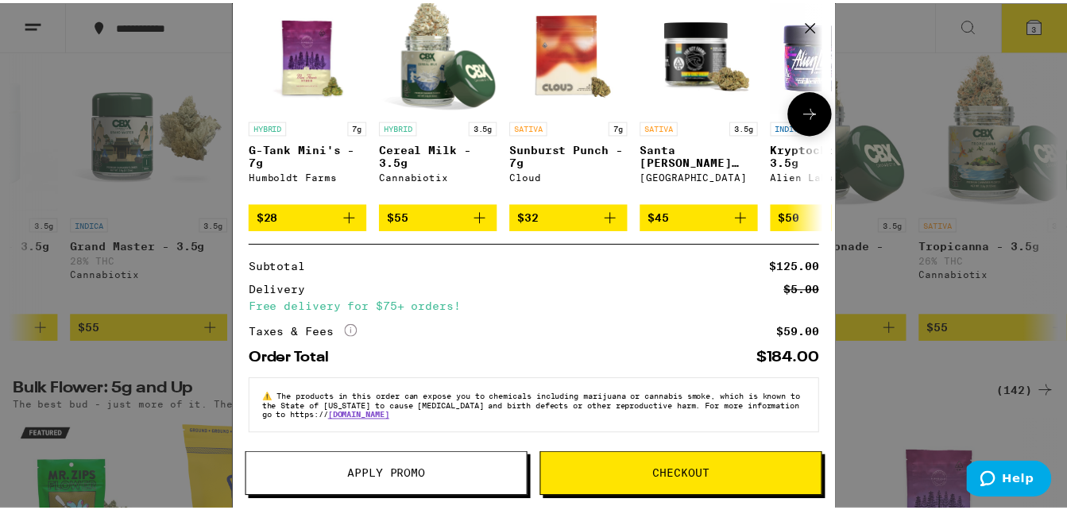
scroll to position [281, 0]
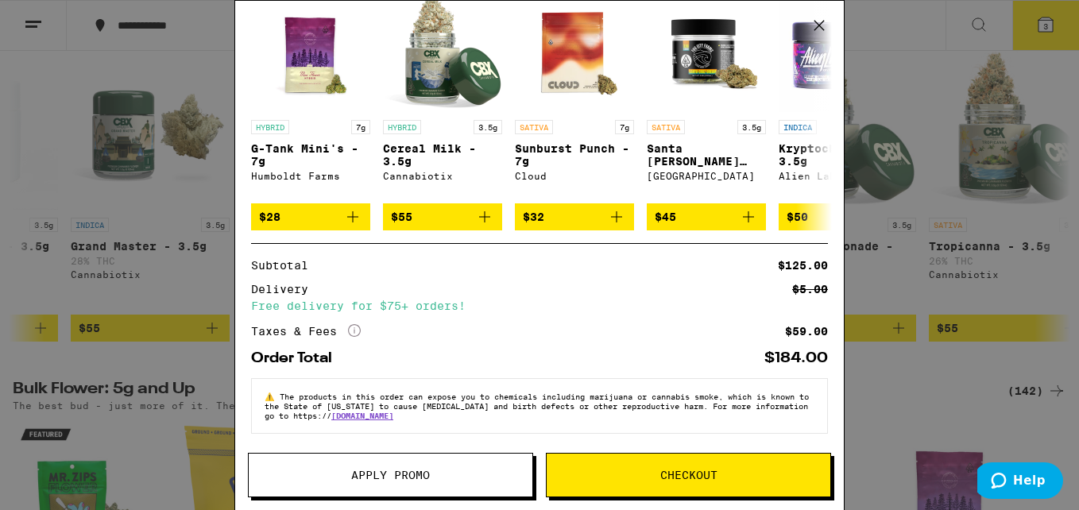
click at [395, 472] on span "Apply Promo" at bounding box center [390, 475] width 79 height 11
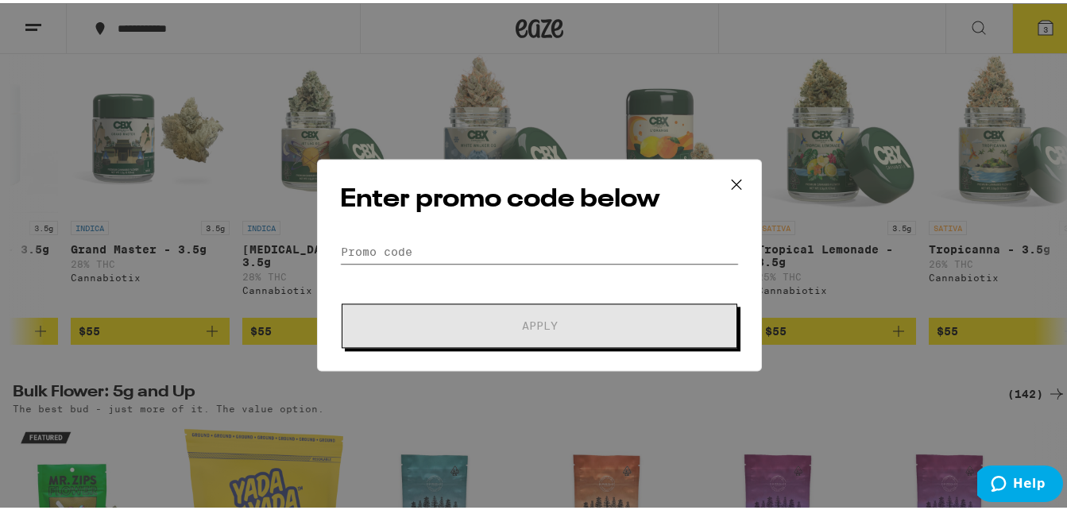
click at [408, 233] on input "Promo Code" at bounding box center [539, 242] width 399 height 24
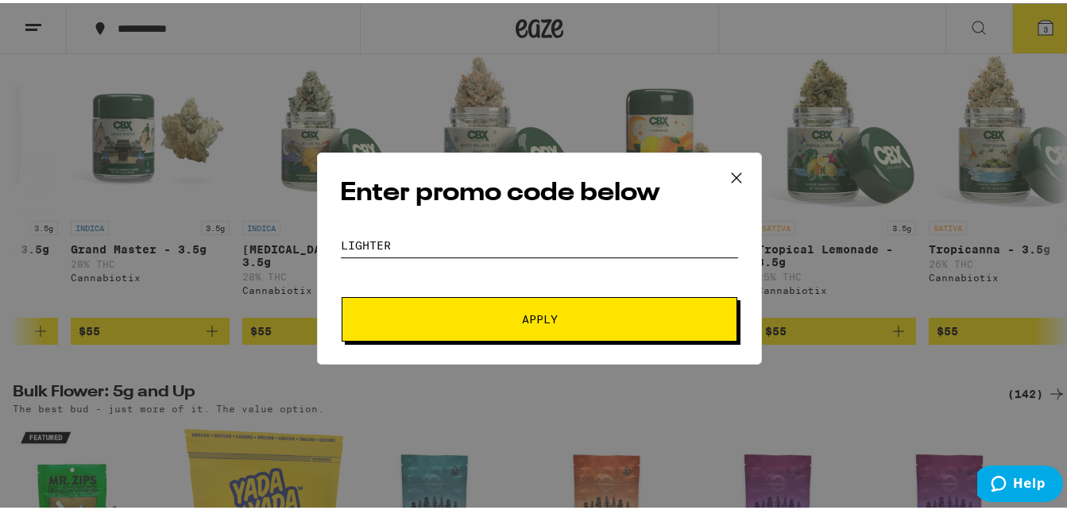
type input "lighter"
click at [432, 297] on button "Apply" at bounding box center [540, 316] width 396 height 45
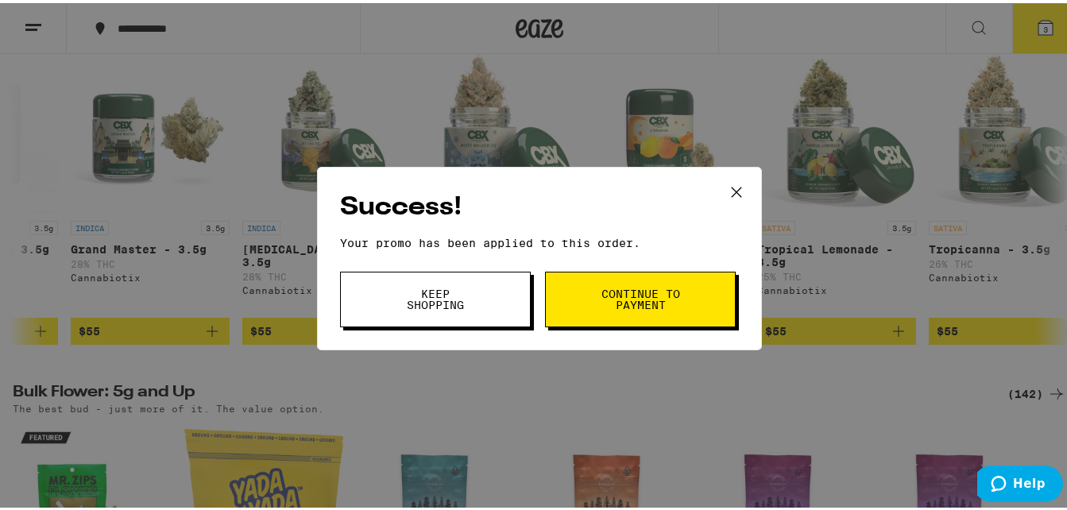
click at [614, 292] on span "Continue to payment" at bounding box center [640, 296] width 81 height 22
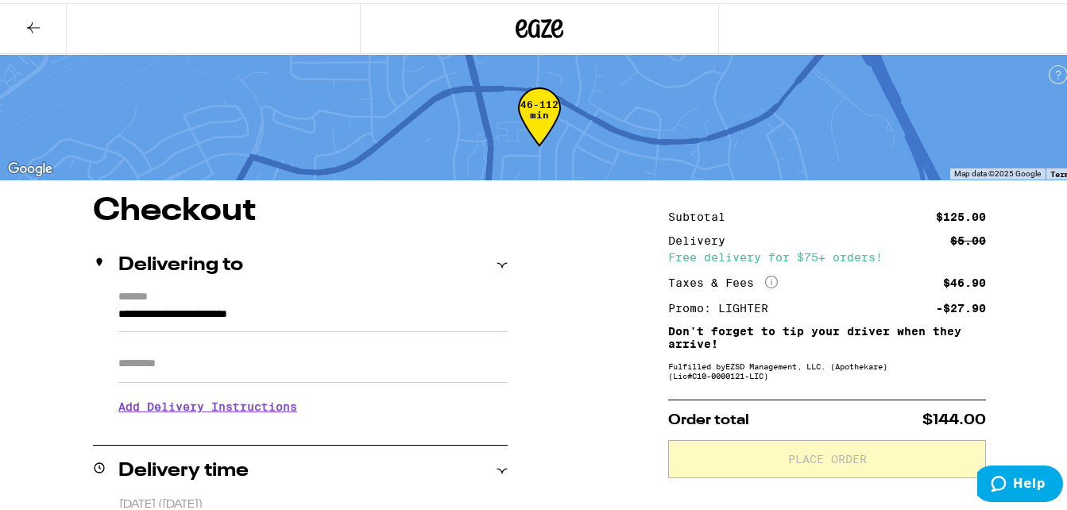
click at [30, 21] on icon at bounding box center [33, 24] width 19 height 19
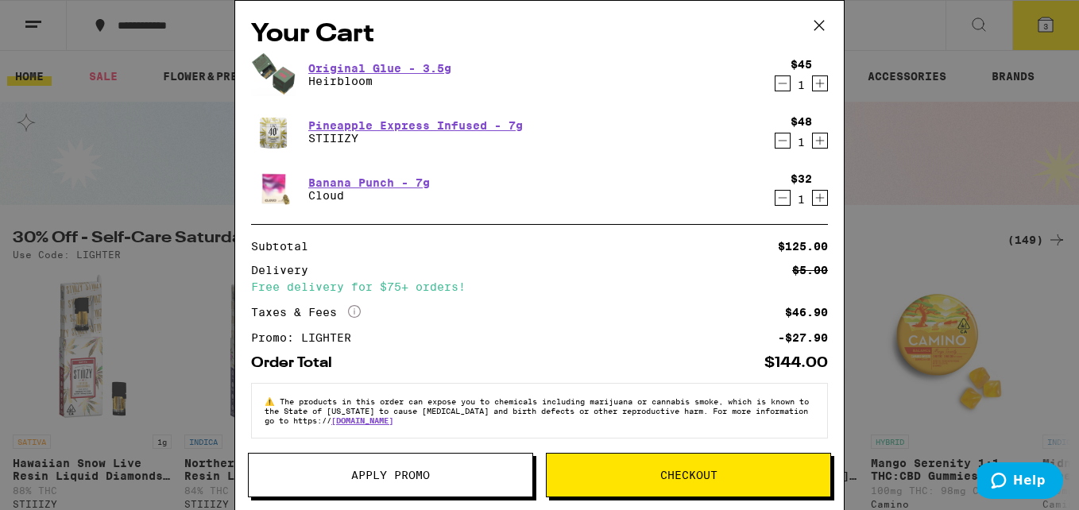
click at [776, 80] on icon "Decrement" at bounding box center [783, 83] width 14 height 19
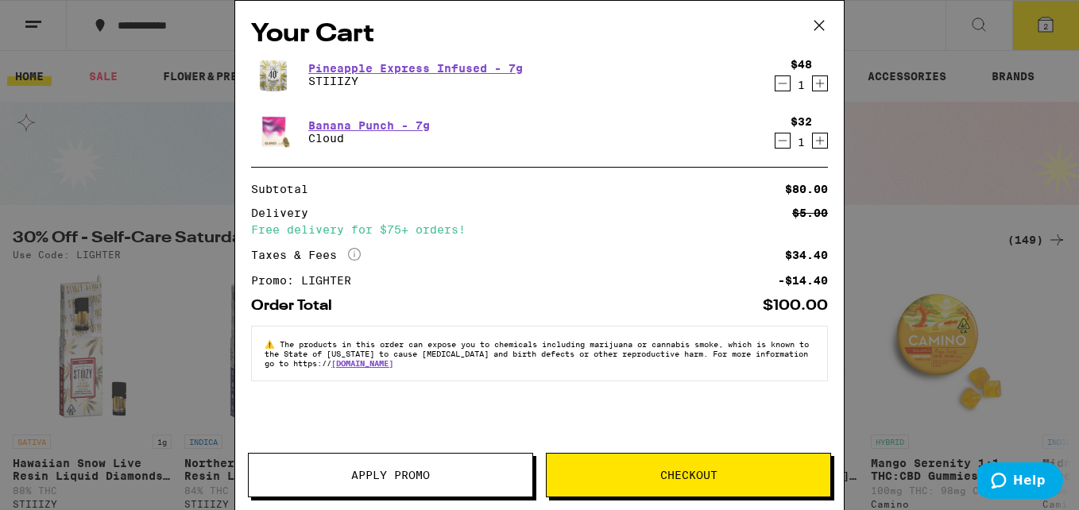
click at [630, 476] on span "Checkout" at bounding box center [689, 475] width 284 height 11
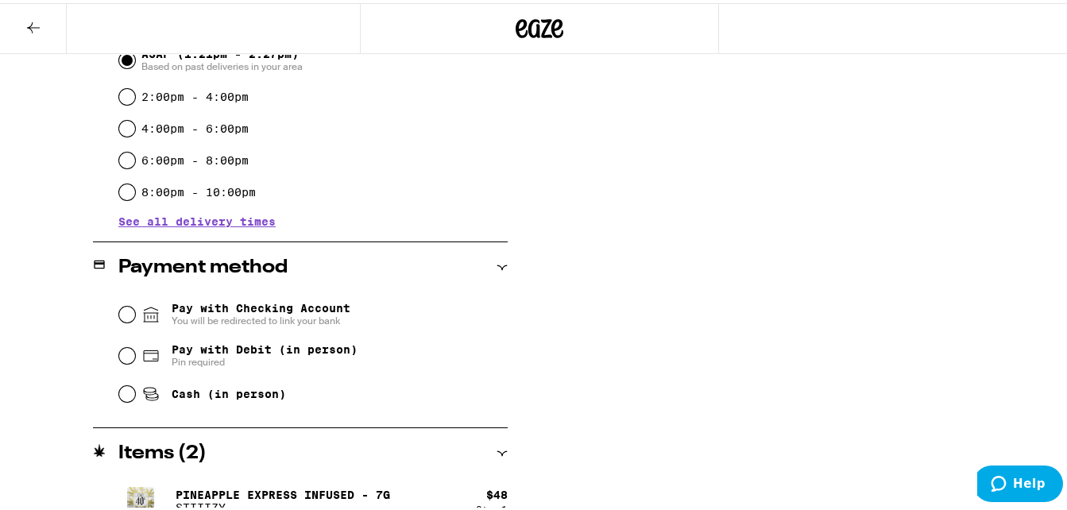
scroll to position [554, 0]
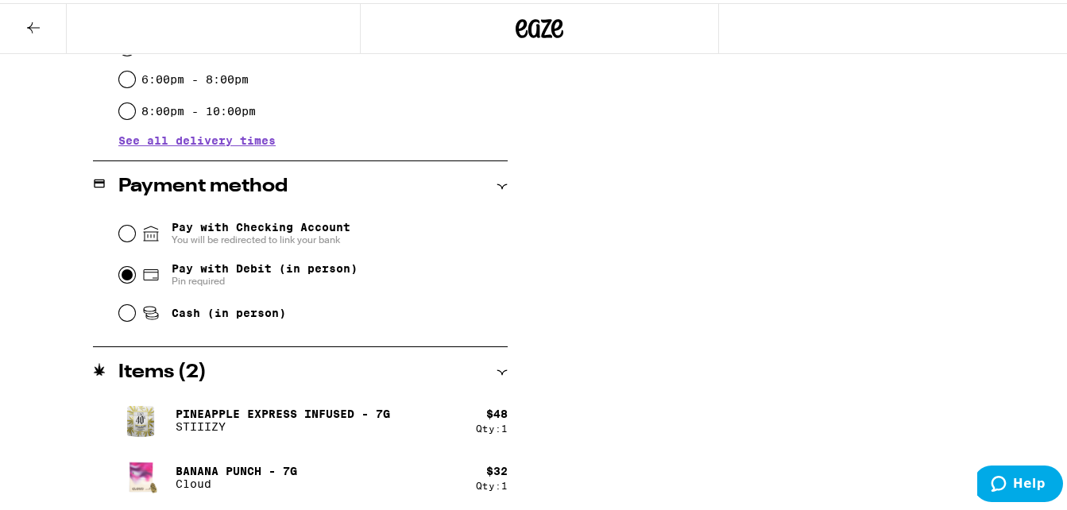
click at [122, 270] on input "Pay with Debit (in person) Pin required" at bounding box center [127, 272] width 16 height 16
radio input "true"
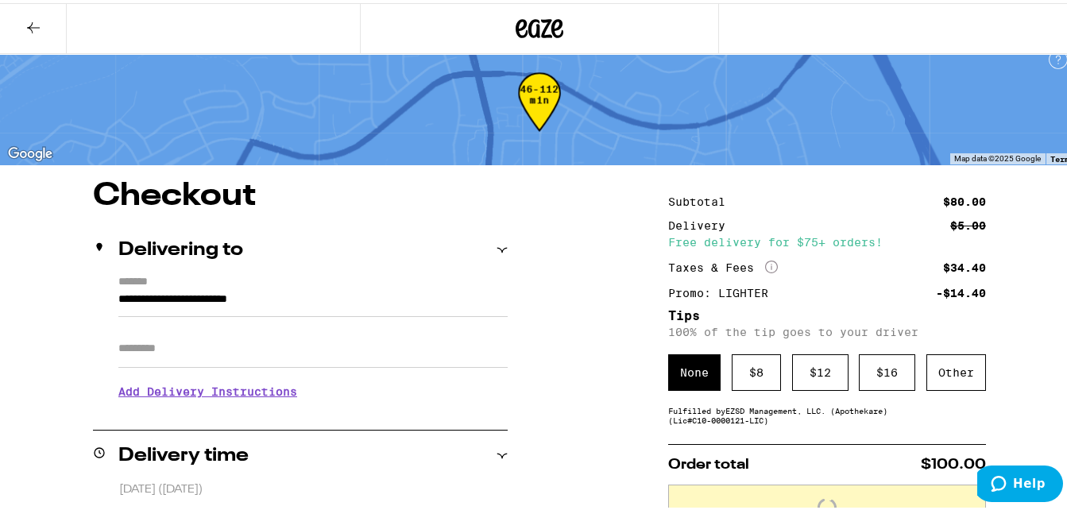
scroll to position [0, 0]
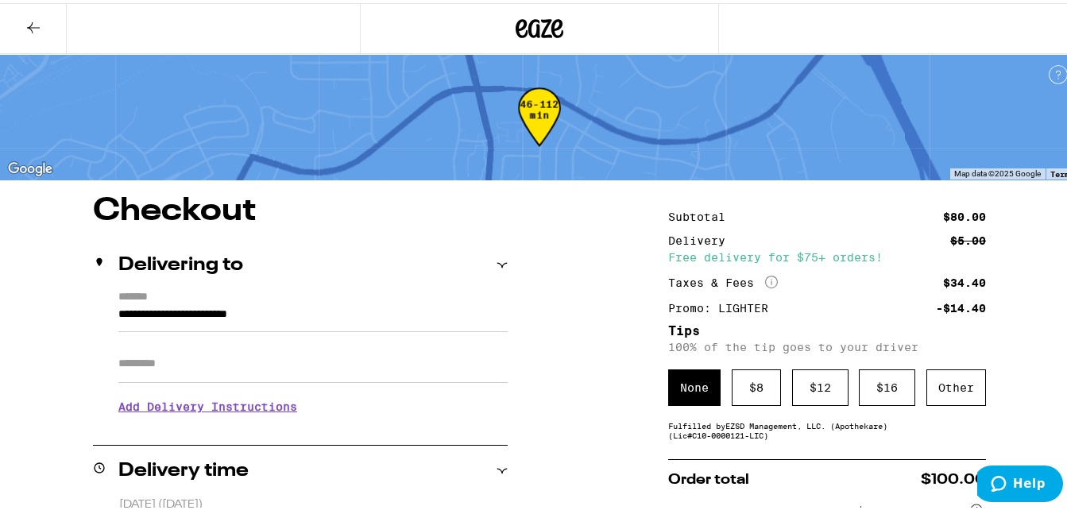
click at [200, 364] on input "Apt/Suite" at bounding box center [312, 361] width 389 height 38
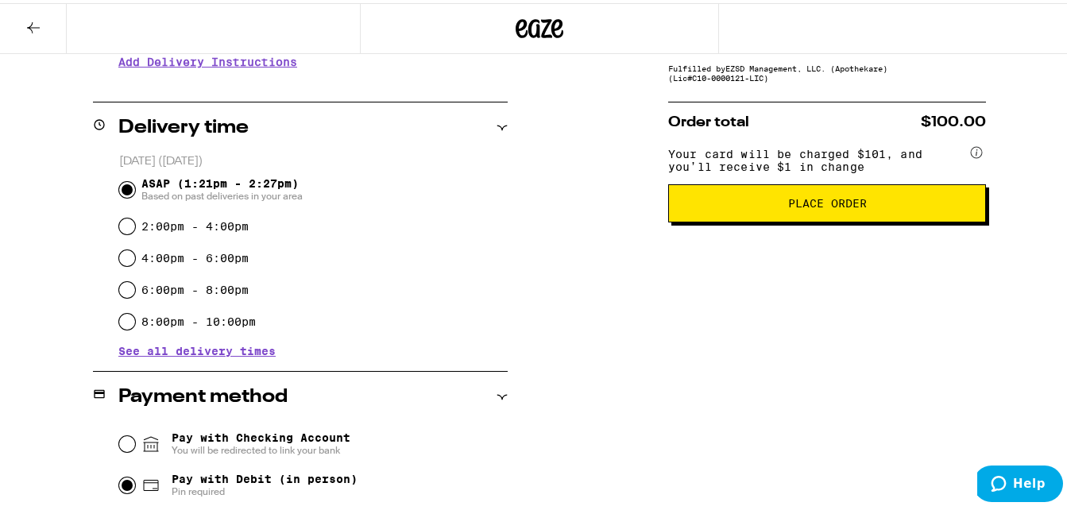
scroll to position [250, 0]
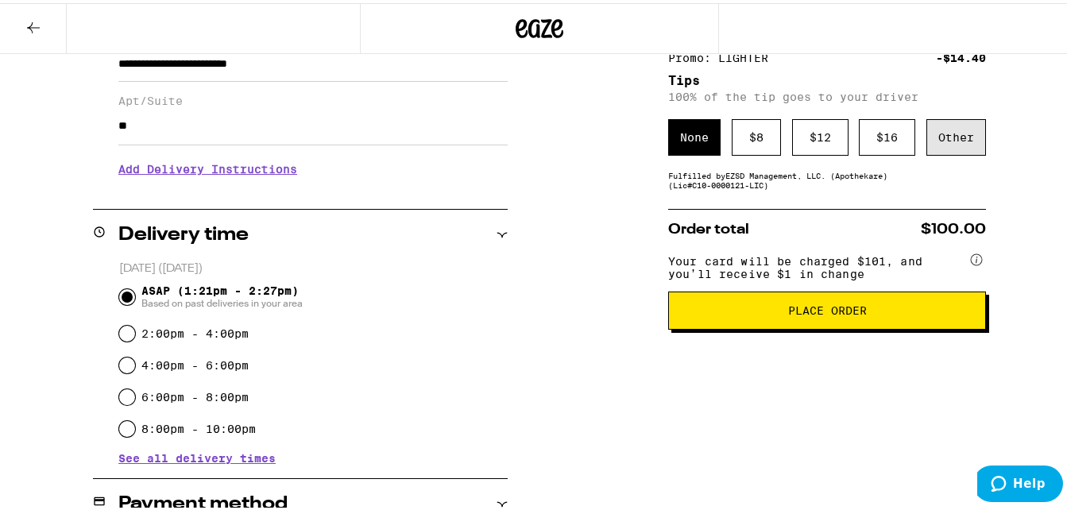
type input "**"
click at [957, 139] on div "Other" at bounding box center [957, 134] width 60 height 37
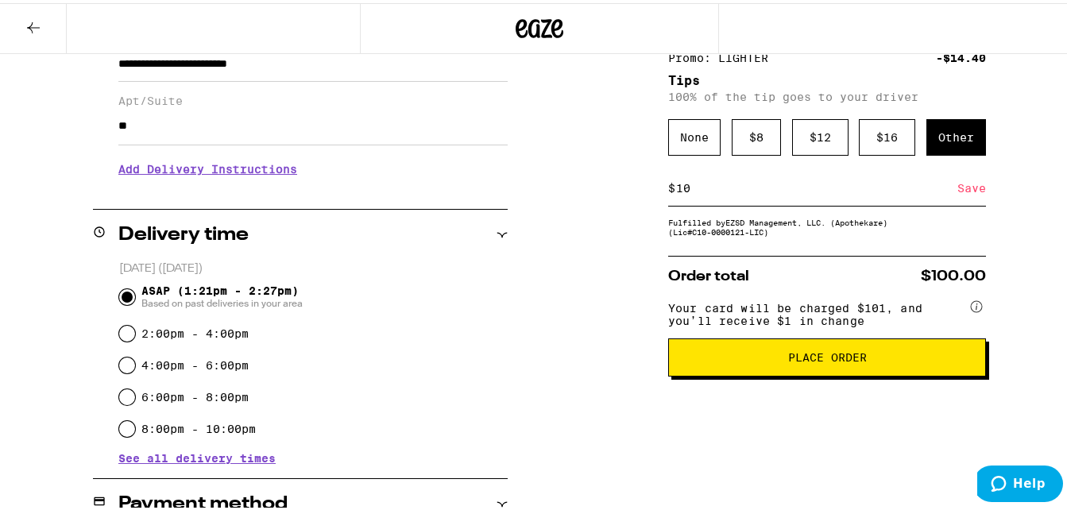
type input "10"
click at [696, 360] on span "Place Order" at bounding box center [827, 354] width 291 height 11
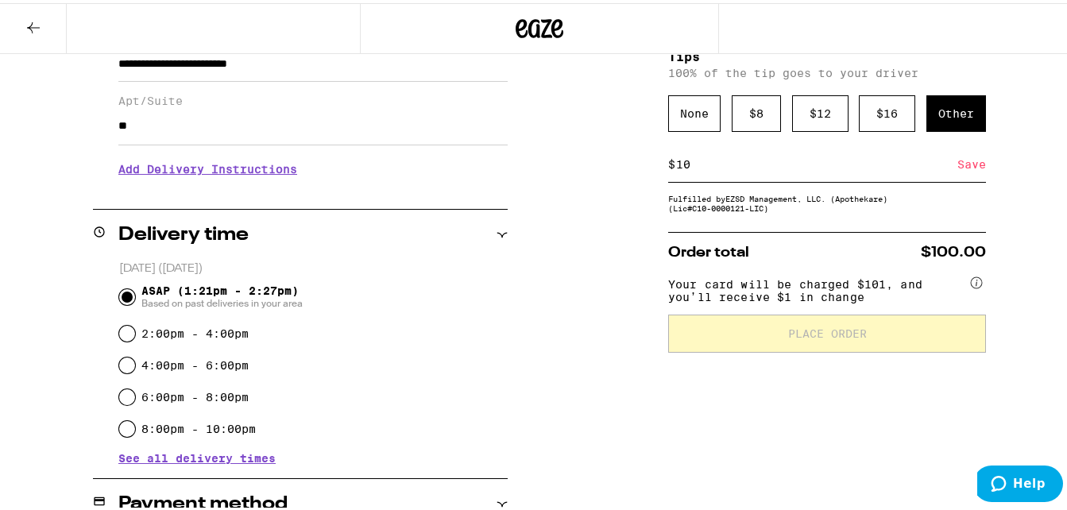
scroll to position [301, 0]
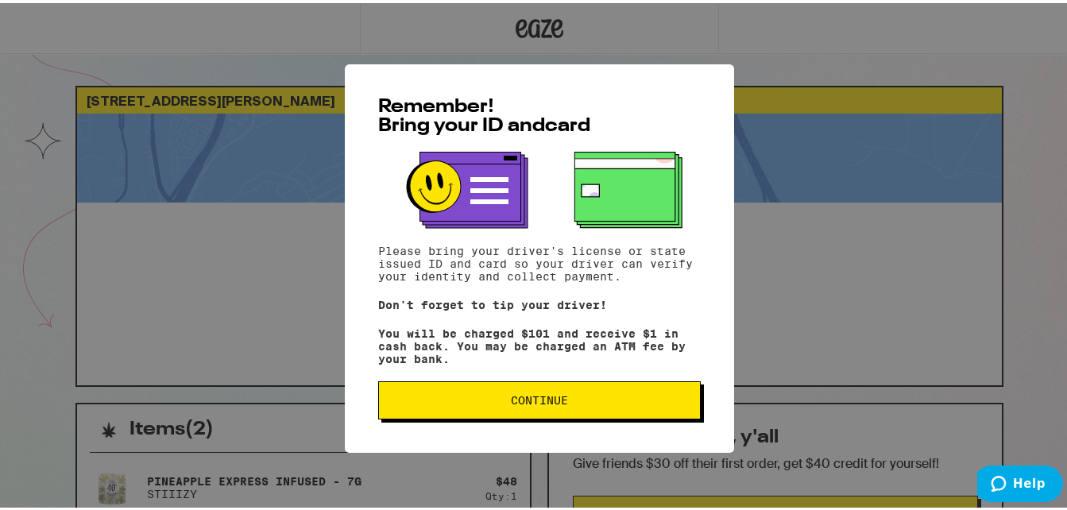
click at [536, 397] on span "Continue" at bounding box center [539, 397] width 57 height 11
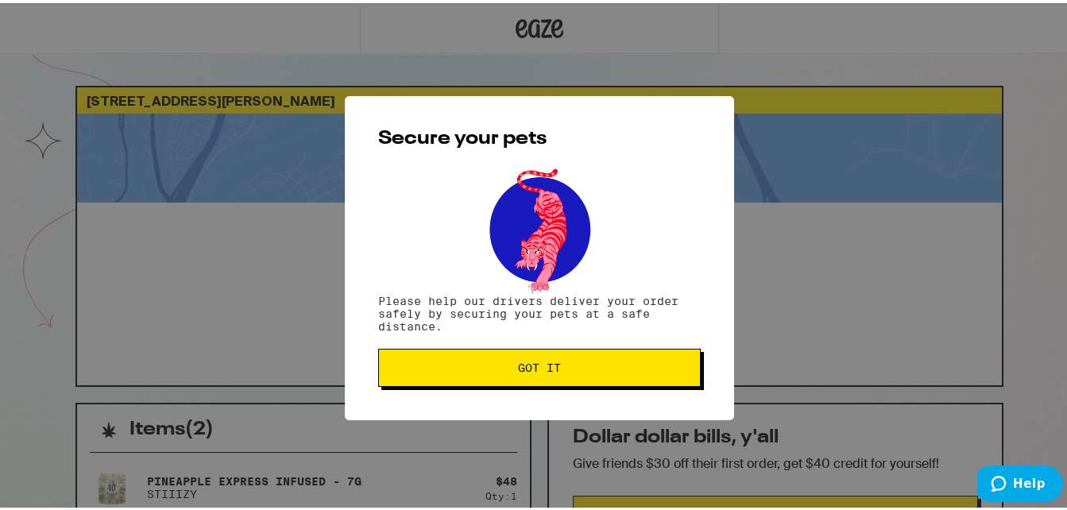
click at [482, 368] on span "Got it" at bounding box center [540, 364] width 296 height 11
